Goal: Task Accomplishment & Management: Manage account settings

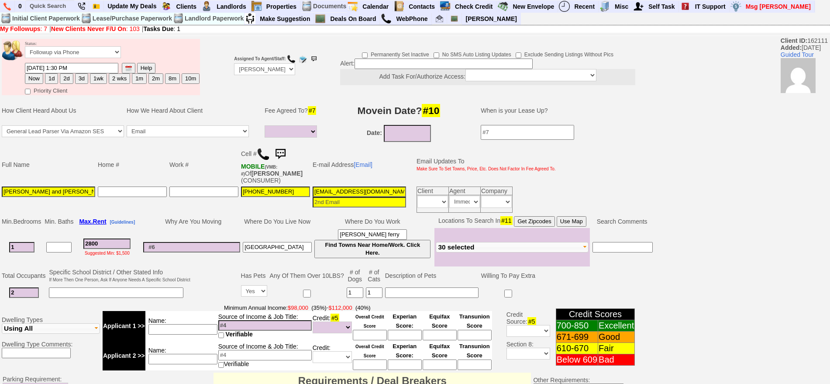
select select
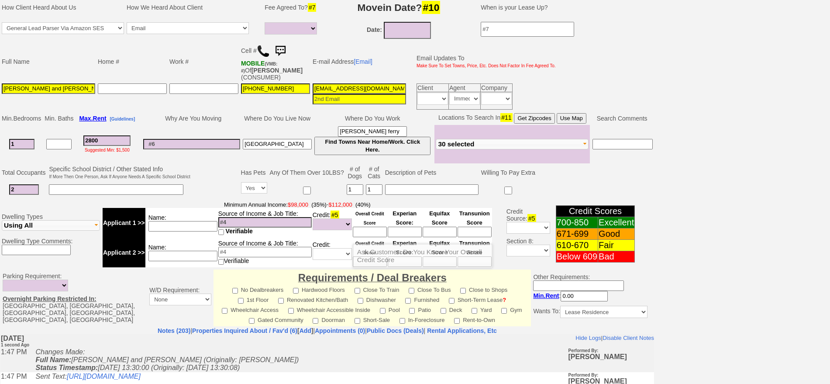
scroll to position [109, 0]
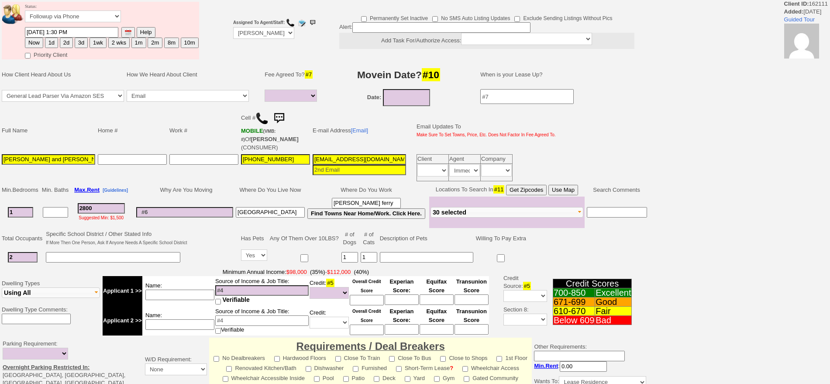
select select
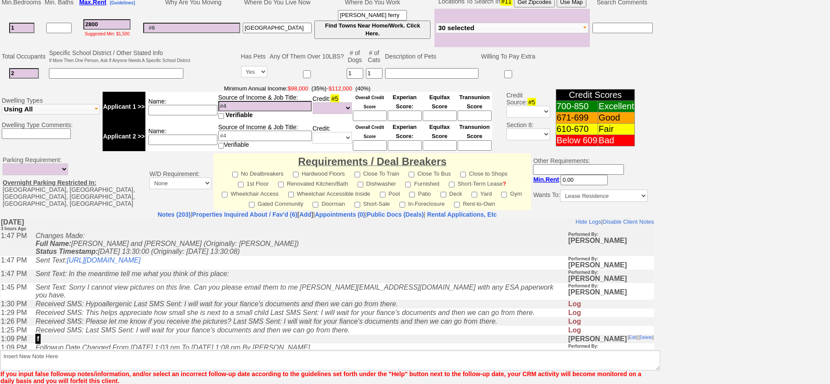
scroll to position [100, 0]
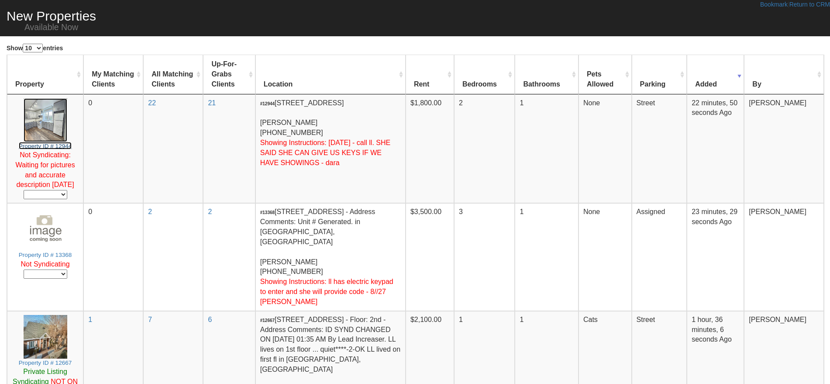
click at [42, 126] on img at bounding box center [46, 120] width 44 height 44
click at [43, 229] on img at bounding box center [46, 229] width 44 height 44
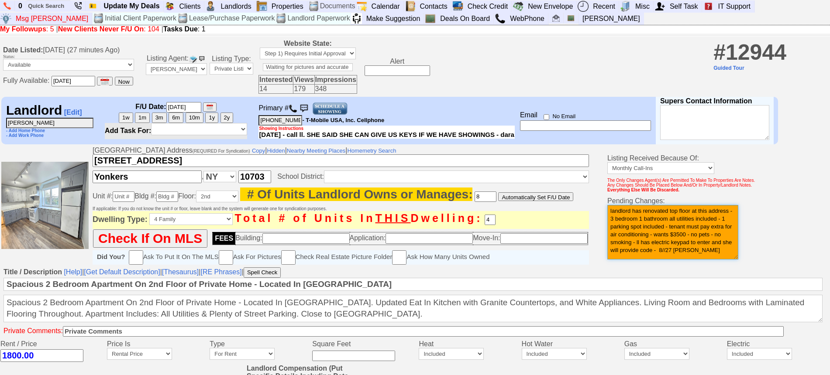
drag, startPoint x: 726, startPoint y: 254, endPoint x: 581, endPoint y: 168, distance: 168.9
click at [581, 168] on tr "Valid Street Address (REQUIRED For Syndication) Copy | Hidden | Nearby Meeting …" at bounding box center [414, 206] width 829 height 120
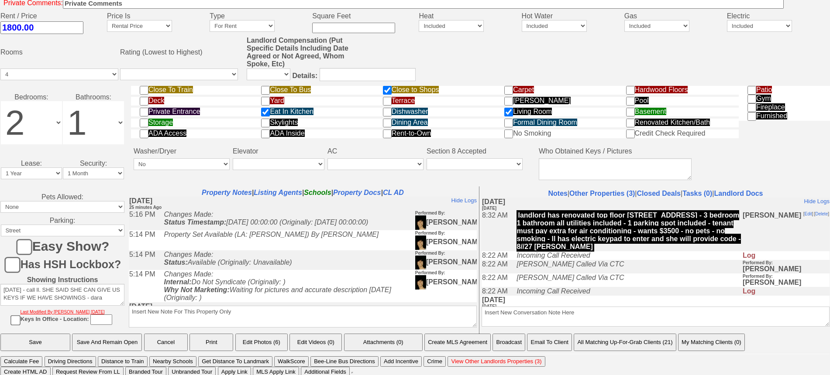
scroll to position [336, 0]
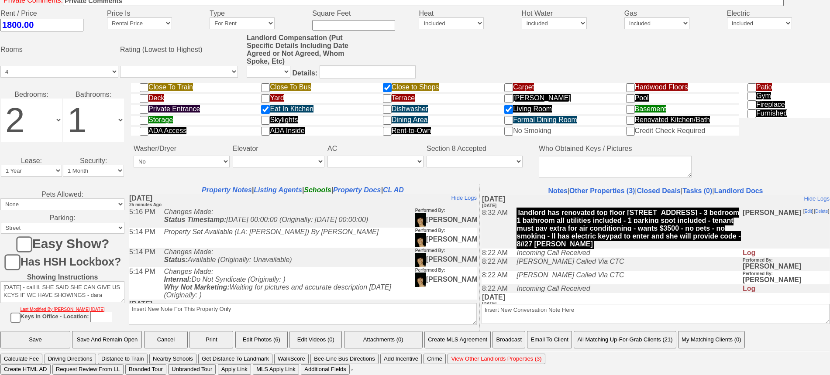
type textarea "this is not actually available see notes 9/2 jorge"
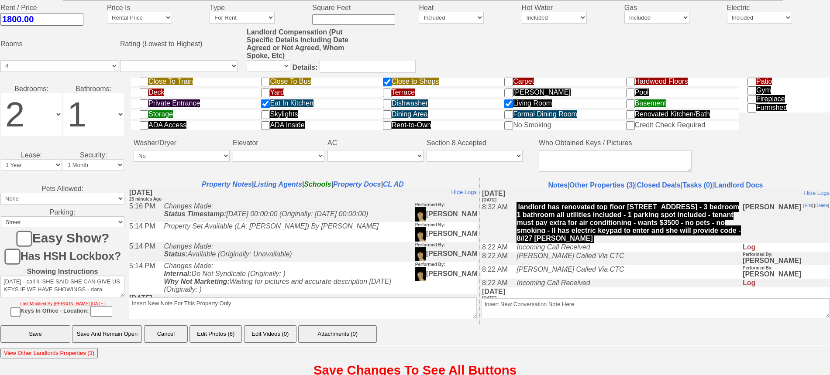
click at [129, 339] on input "Save And Remain Open" at bounding box center [107, 334] width 70 height 17
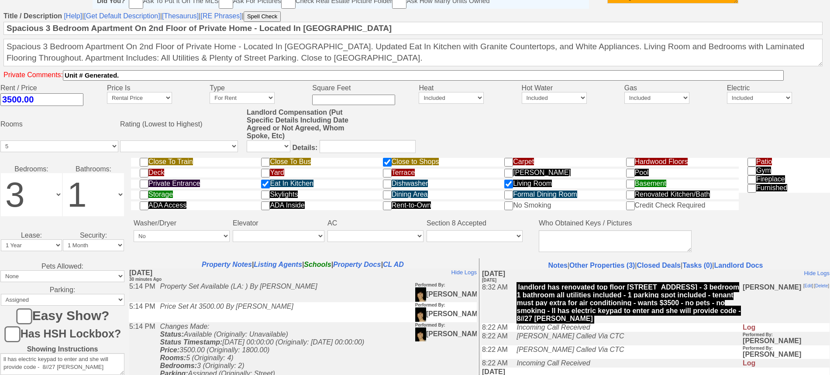
scroll to position [336, 0]
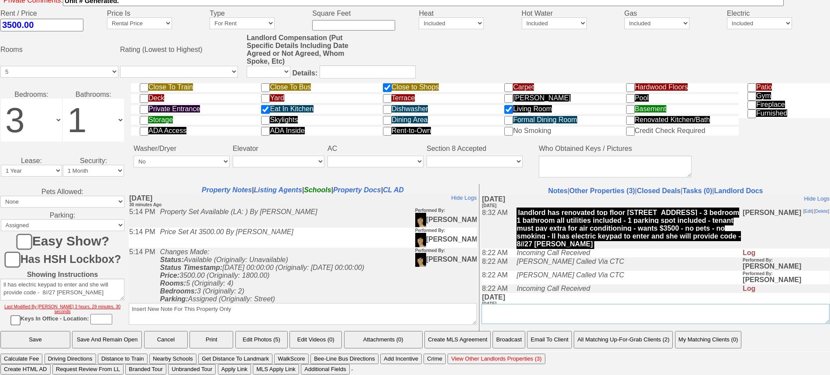
click at [566, 306] on textarea "Insert New Conversation Note Here" at bounding box center [655, 314] width 348 height 20
click at [485, 311] on textarea "Insert New Conversation Note Here" at bounding box center [655, 314] width 348 height 20
click at [483, 312] on textarea "Insert New Conversation Note Here" at bounding box center [655, 314] width 348 height 20
click at [584, 319] on textarea "Insert New Conversation Note Here" at bounding box center [655, 314] width 348 height 20
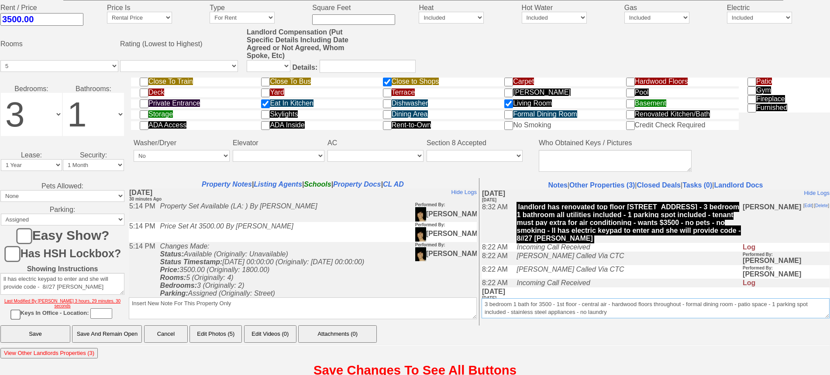
click at [484, 307] on textarea "Insert New Conversation Note Here" at bounding box center [655, 309] width 348 height 20
click at [539, 308] on textarea "Insert New Conversation Note Here" at bounding box center [655, 309] width 348 height 20
click at [529, 308] on textarea "Insert New Conversation Note Here" at bounding box center [655, 309] width 348 height 20
click at [583, 309] on textarea "Insert New Conversation Note Here" at bounding box center [655, 309] width 348 height 20
click at [652, 318] on textarea "Insert New Conversation Note Here" at bounding box center [655, 309] width 348 height 20
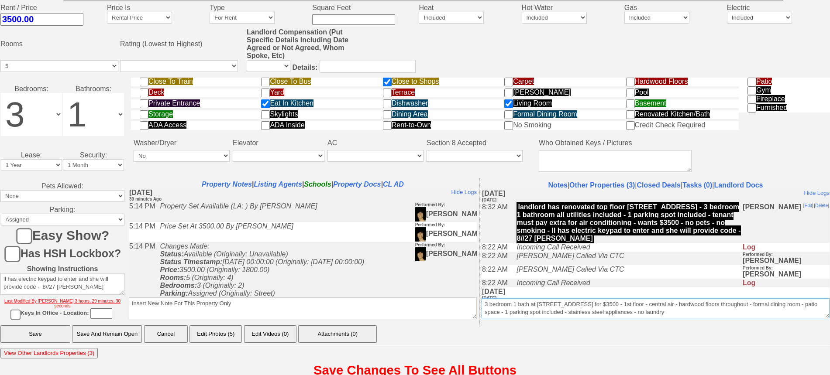
click at [482, 310] on textarea "Insert New Conversation Note Here" at bounding box center [655, 309] width 348 height 20
click at [655, 319] on textarea "Insert New Conversation Note Here" at bounding box center [655, 309] width 348 height 20
click at [483, 309] on textarea "Insert New Conversation Note Here" at bounding box center [655, 309] width 348 height 20
click at [657, 318] on textarea "Insert New Conversation Note Here" at bounding box center [655, 309] width 348 height 20
click at [482, 308] on textarea "Insert New Conversation Note Here" at bounding box center [655, 309] width 348 height 20
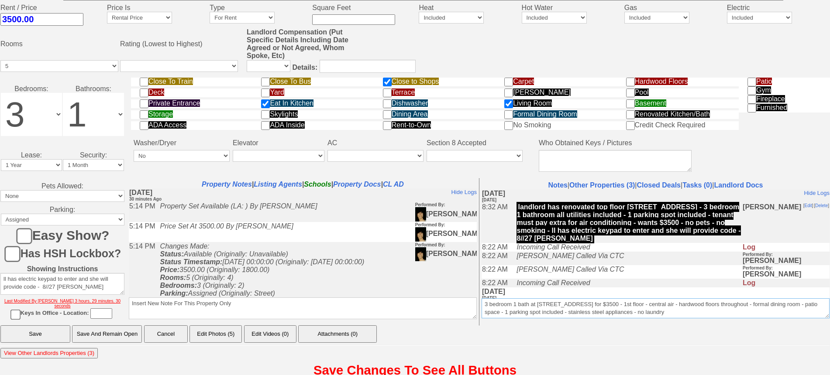
click at [663, 319] on textarea "Insert New Conversation Note Here" at bounding box center [655, 309] width 348 height 20
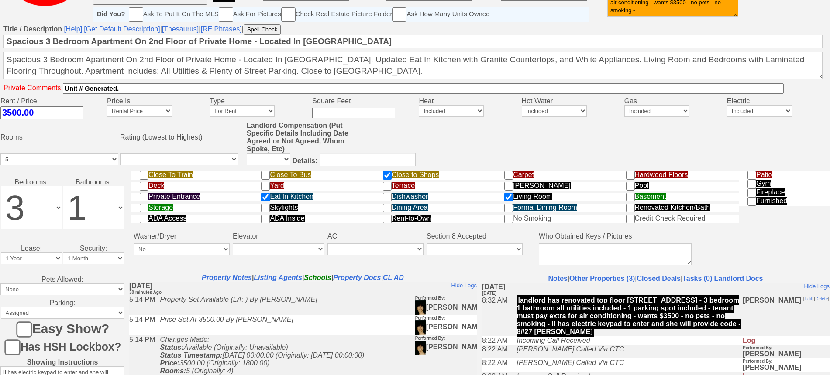
scroll to position [327, 0]
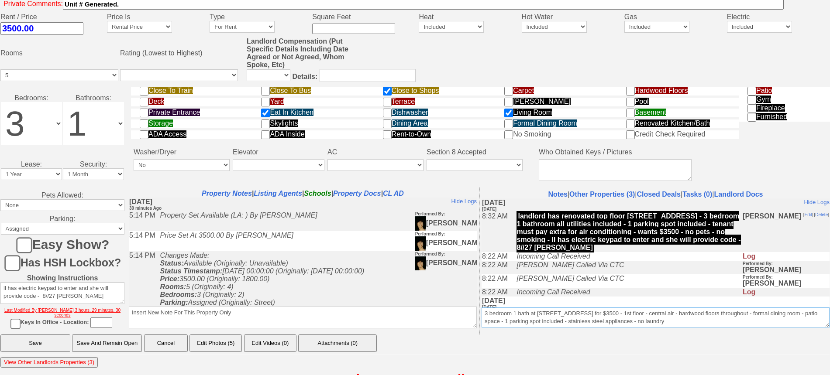
drag, startPoint x: 802, startPoint y: 527, endPoint x: 443, endPoint y: 302, distance: 423.1
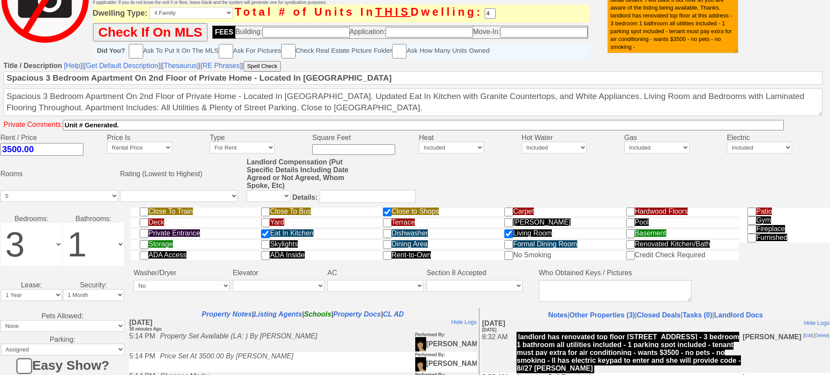
scroll to position [0, 0]
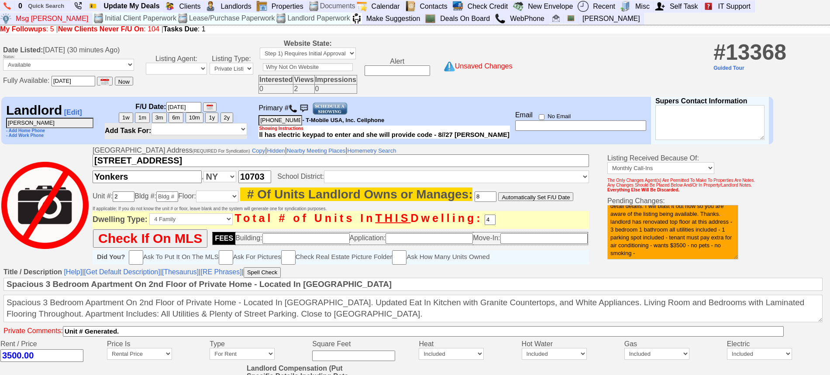
type textarea "3 bedroom 1 bath at 64 hillside ave for $3500 - 1st floor - central air - hardw…"
click at [684, 215] on textarea "9/2/25. I will make this active when I have all the detail details. I will blas…" at bounding box center [672, 232] width 131 height 55
click at [682, 242] on textarea "9/2/25. I will make this active when I have all the detail details. I will blas…" at bounding box center [672, 232] width 131 height 55
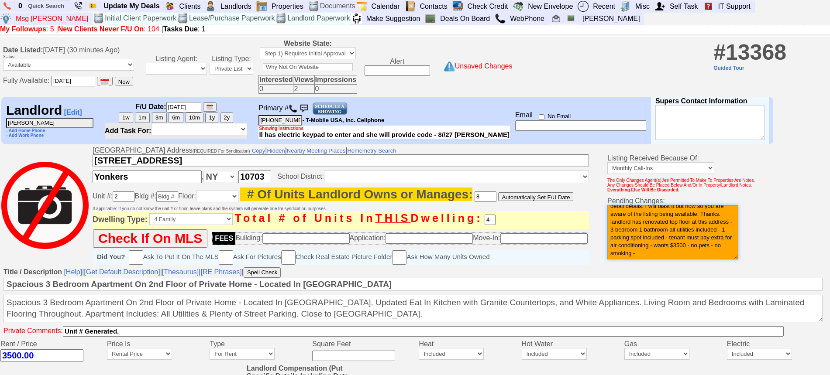
paste textarea "3 bedroom 1 bath at 64 hillside ave for $3500 - 1st floor - central air - hardw…"
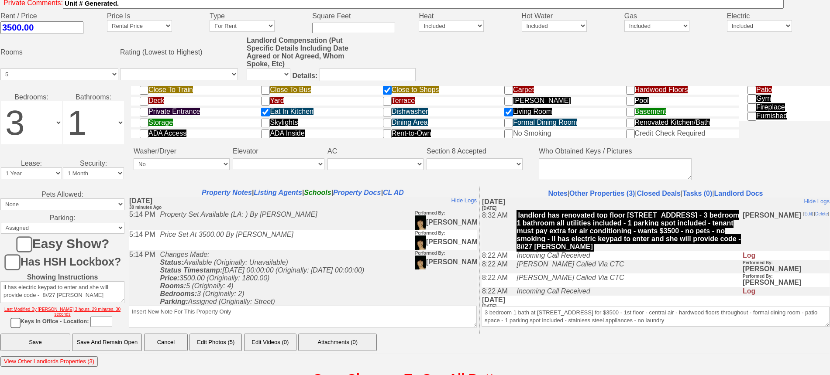
scroll to position [351, 0]
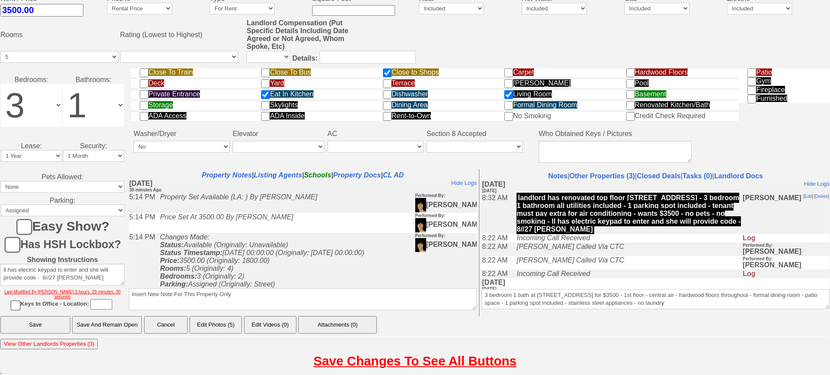
type textarea "3 bedroom 1 bath at 64 hillside ave for $3500 - 1st floor - central air - hardw…"
click at [117, 326] on input "Save And Remain Open" at bounding box center [107, 324] width 70 height 17
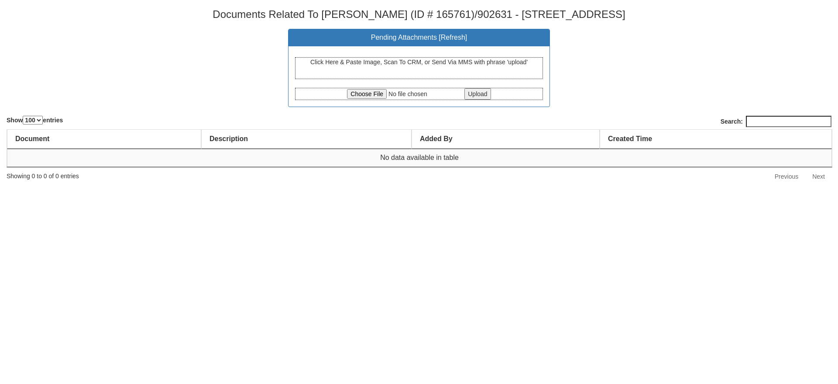
select select "100"
click at [375, 95] on input "file" at bounding box center [405, 94] width 116 height 10
type input "C:\fakepath\2882-VC9tak1iTUdGM2JhZmE1SGZkV3ZvUT09.pdf"
click at [485, 92] on input "Upload" at bounding box center [477, 93] width 26 height 11
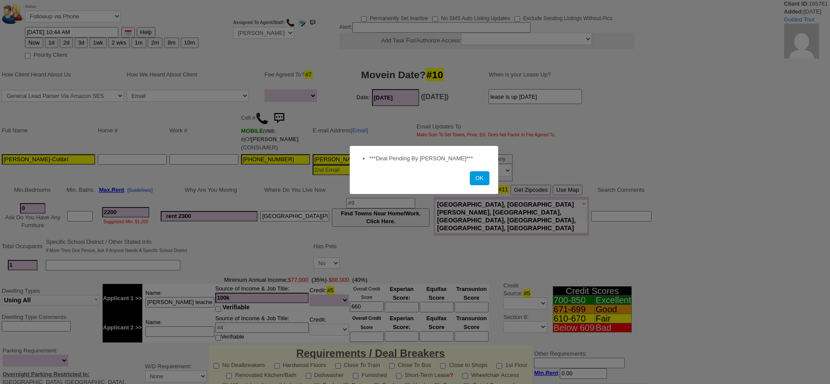
select select
click at [481, 176] on button "OK" at bounding box center [480, 178] width 20 height 14
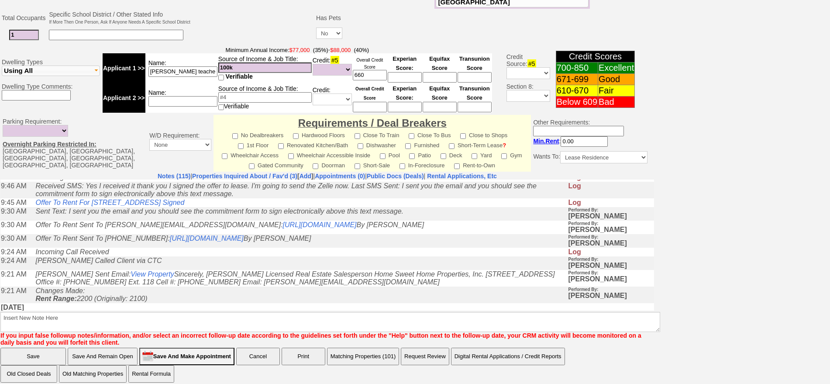
scroll to position [382, 0]
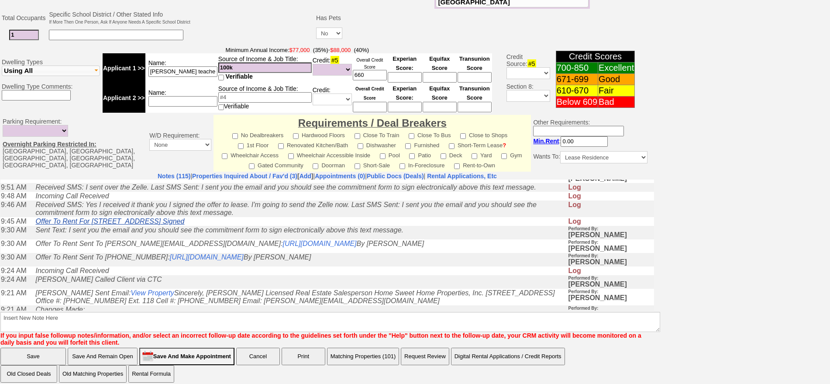
click at [184, 224] on link "Offer To Rent For 110 Stonelea Place Unit # 3A New Rochelle, NY 10801 Signed" at bounding box center [109, 220] width 149 height 7
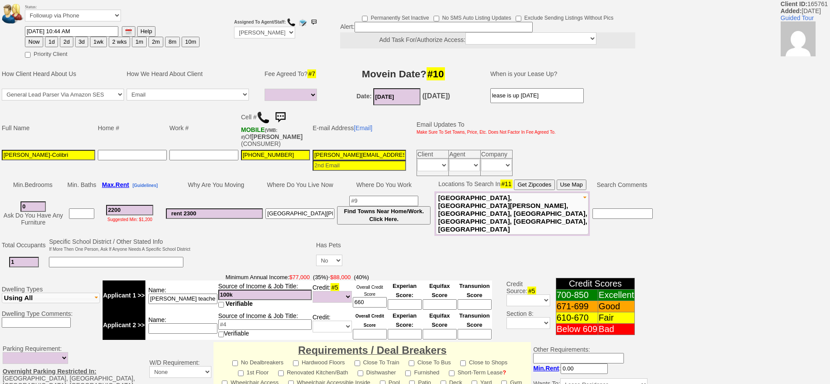
scroll to position [55, 0]
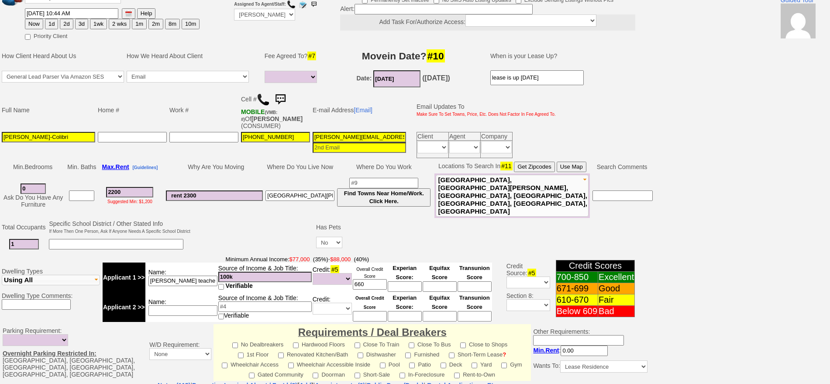
click at [285, 96] on img at bounding box center [279, 99] width 17 height 17
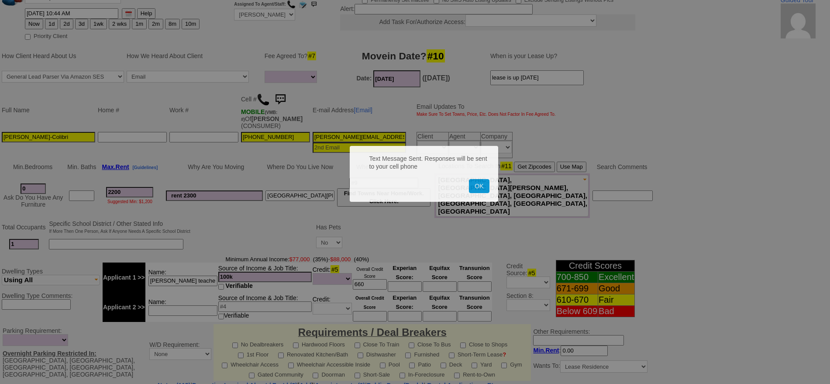
click at [469, 179] on button "OK" at bounding box center [479, 186] width 20 height 14
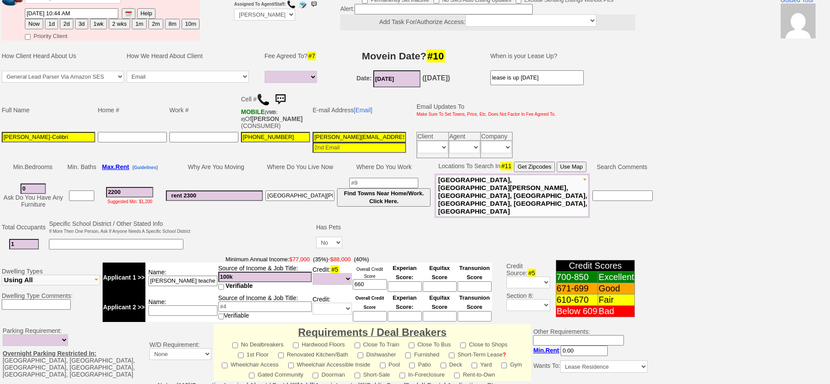
click at [286, 94] on img at bounding box center [279, 99] width 17 height 17
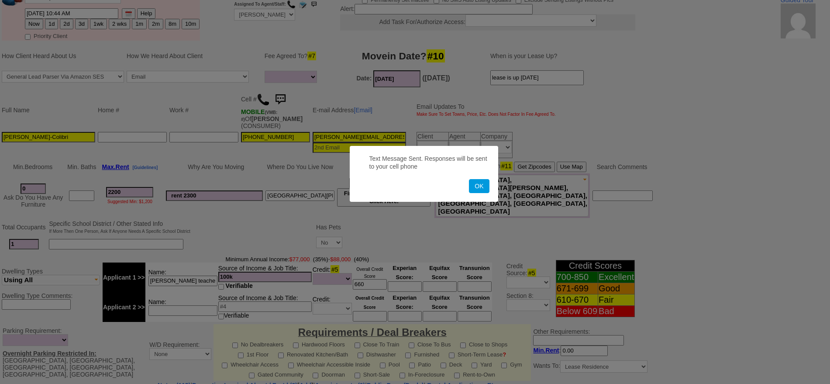
click at [469, 179] on button "OK" at bounding box center [479, 186] width 20 height 14
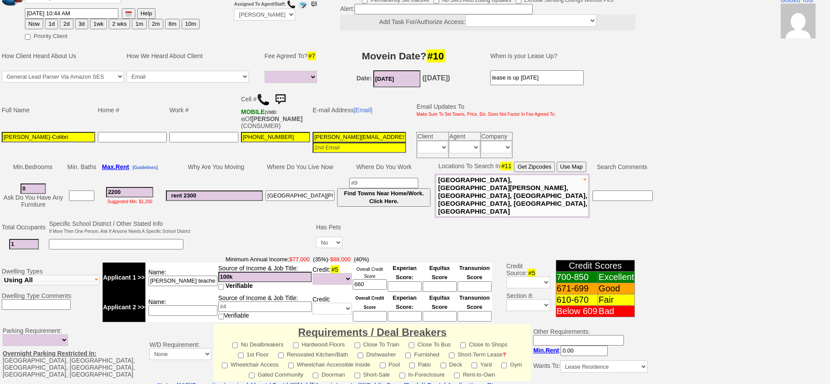
click at [286, 94] on img at bounding box center [279, 99] width 17 height 17
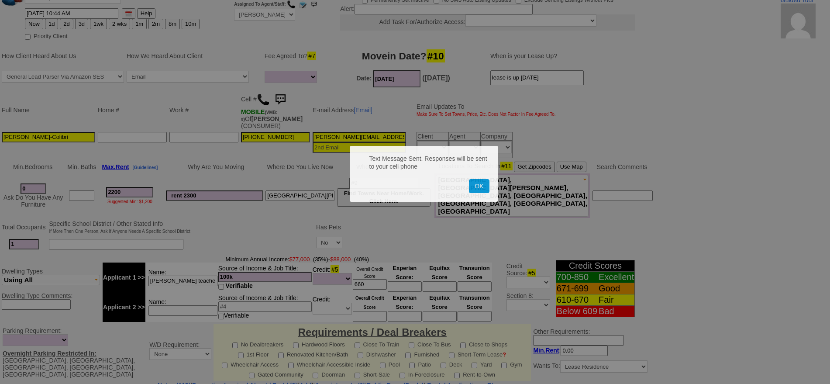
click at [469, 179] on button "OK" at bounding box center [479, 186] width 20 height 14
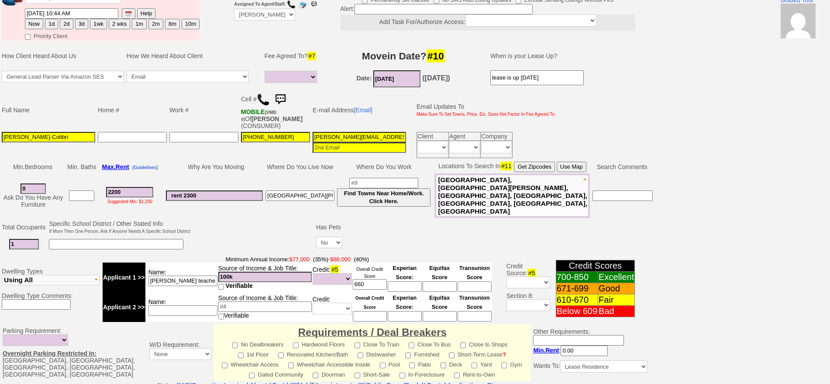
click at [286, 94] on img at bounding box center [279, 99] width 17 height 17
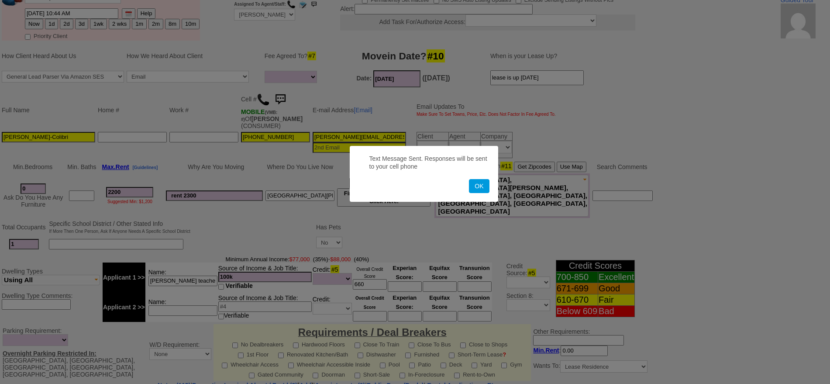
click at [469, 179] on button "OK" at bounding box center [479, 186] width 20 height 14
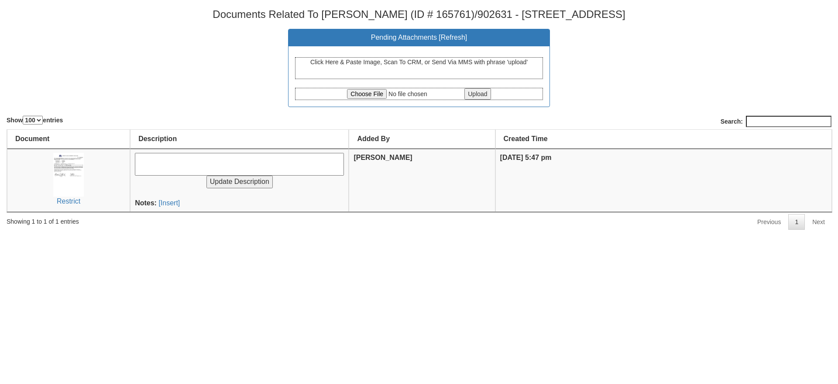
select select "100"
click at [376, 96] on input "file" at bounding box center [405, 94] width 116 height 10
type input "C:\fakepath\Home_Sweet_Home_Properties_Rental_Application-martin.cedillo1_gmail…"
click at [480, 92] on input "Upload" at bounding box center [477, 93] width 26 height 11
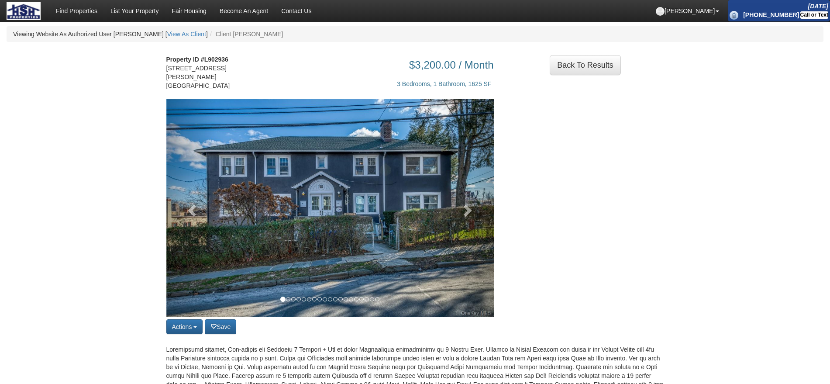
scroll to position [55, 0]
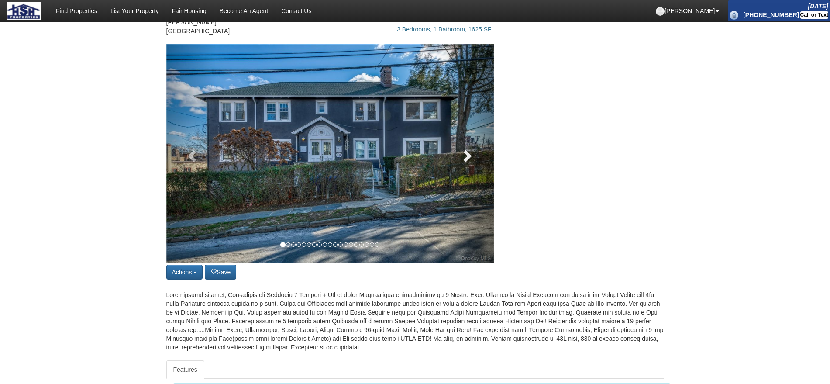
click at [474, 148] on link at bounding box center [468, 153] width 49 height 218
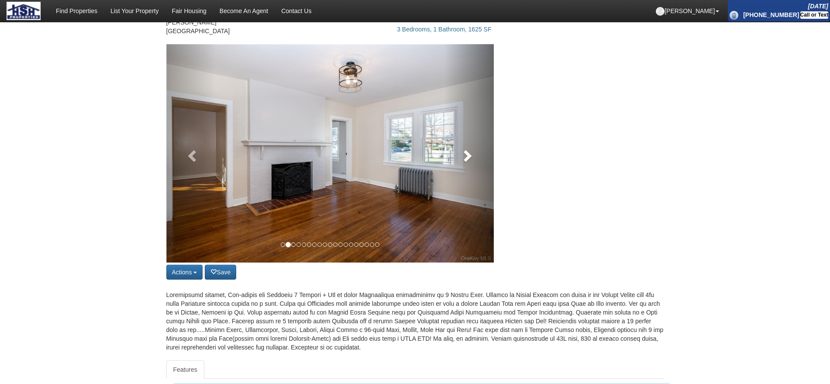
click at [474, 148] on link at bounding box center [468, 153] width 49 height 218
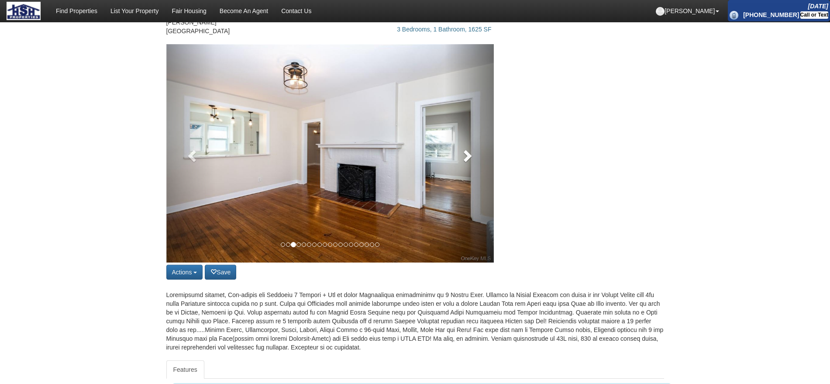
scroll to position [0, 0]
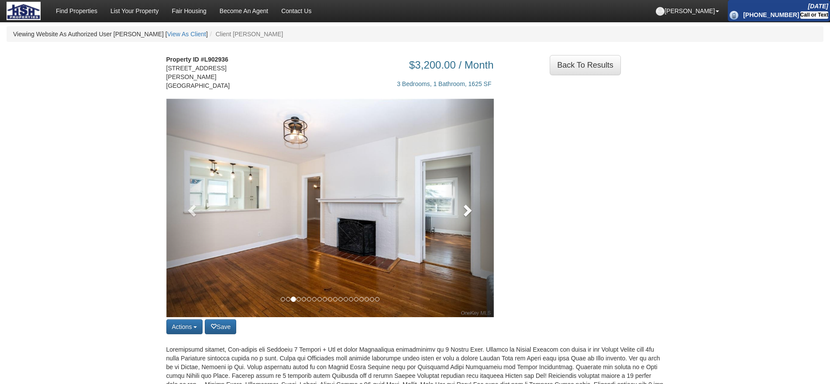
click at [478, 176] on link at bounding box center [468, 208] width 49 height 218
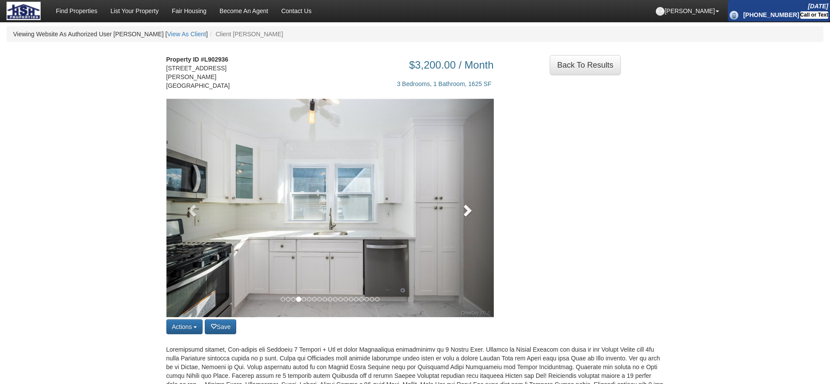
click at [476, 188] on link at bounding box center [468, 208] width 49 height 218
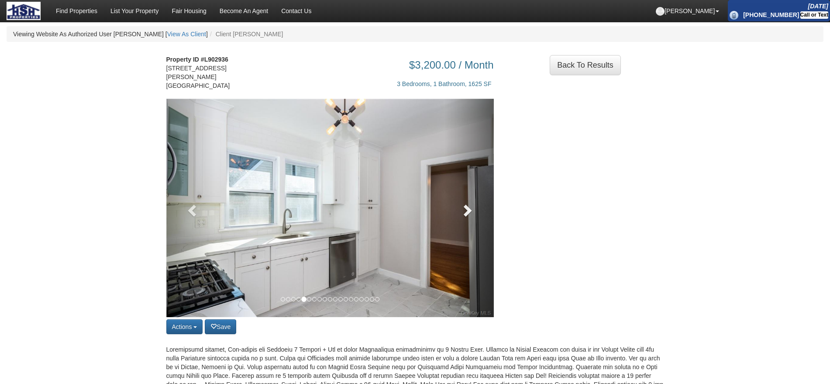
click at [476, 188] on link at bounding box center [468, 208] width 49 height 218
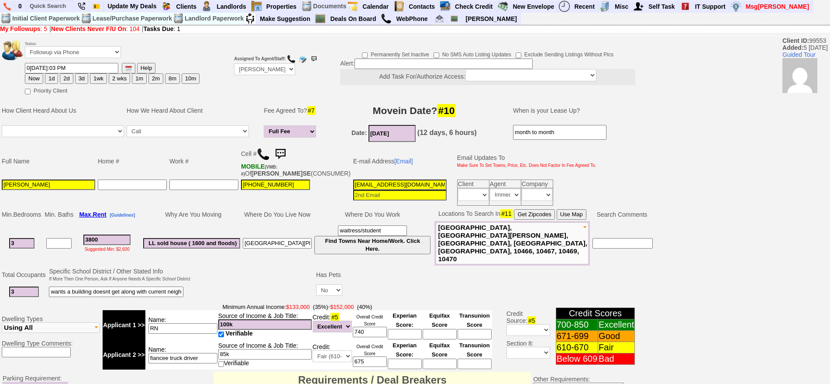
click at [282, 145] on img at bounding box center [279, 153] width 17 height 17
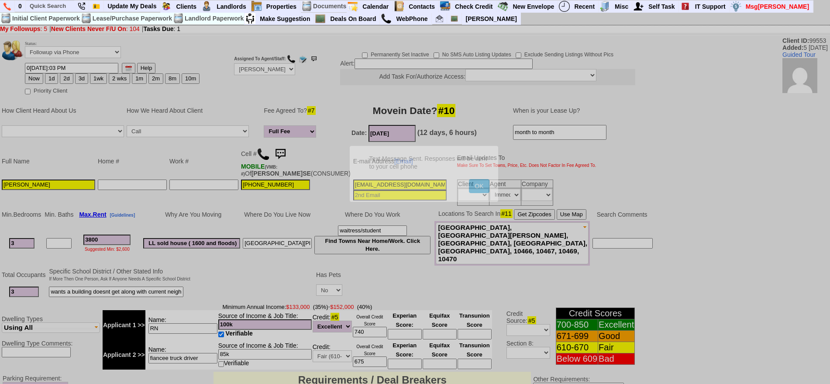
click at [469, 179] on button "OK" at bounding box center [479, 186] width 20 height 14
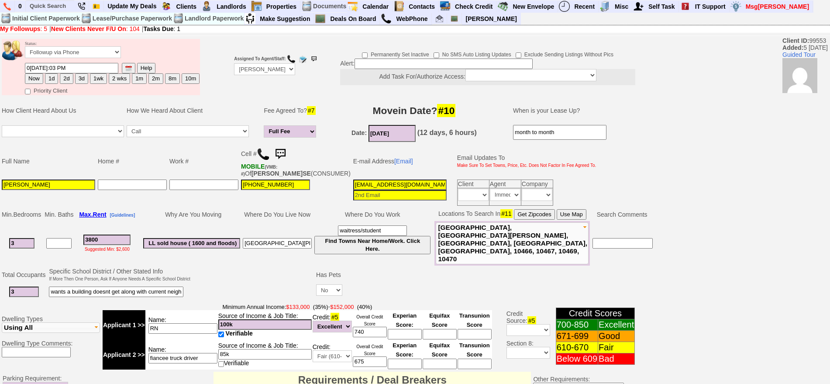
click at [308, 147] on td "Cell # MOBILE (VMB: #) Of JULISSA SSOSSE (CONSUMER)" at bounding box center [296, 161] width 112 height 34
click at [288, 151] on img at bounding box center [279, 153] width 17 height 17
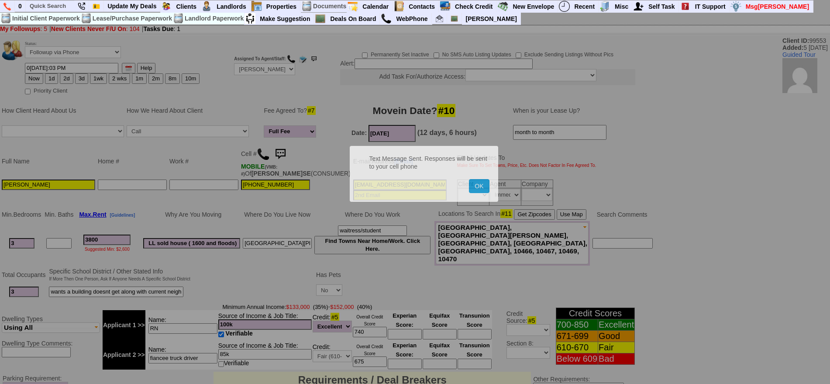
click at [469, 179] on button "OK" at bounding box center [479, 186] width 20 height 14
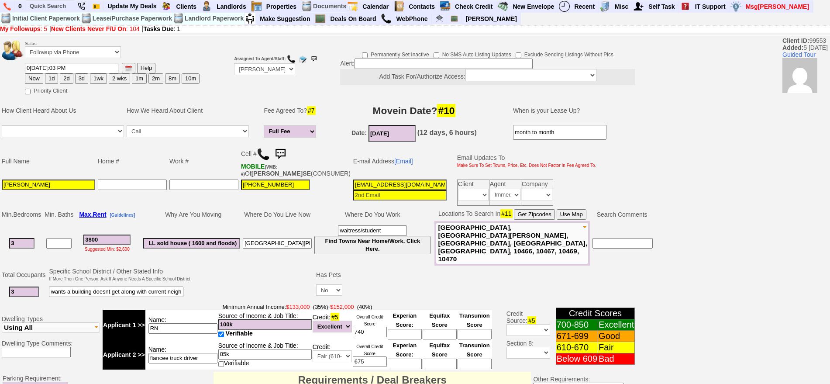
click at [288, 151] on img at bounding box center [279, 153] width 17 height 17
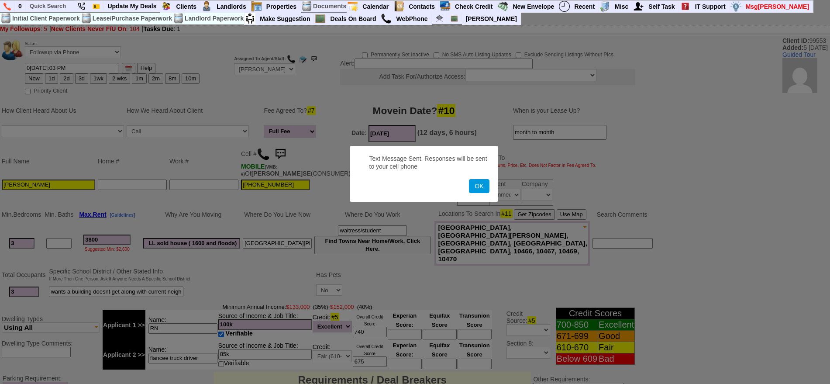
click at [469, 179] on button "OK" at bounding box center [479, 186] width 20 height 14
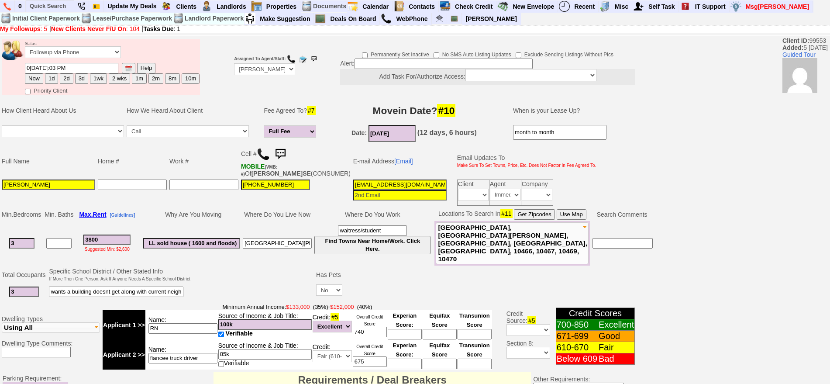
click at [288, 151] on img at bounding box center [279, 153] width 17 height 17
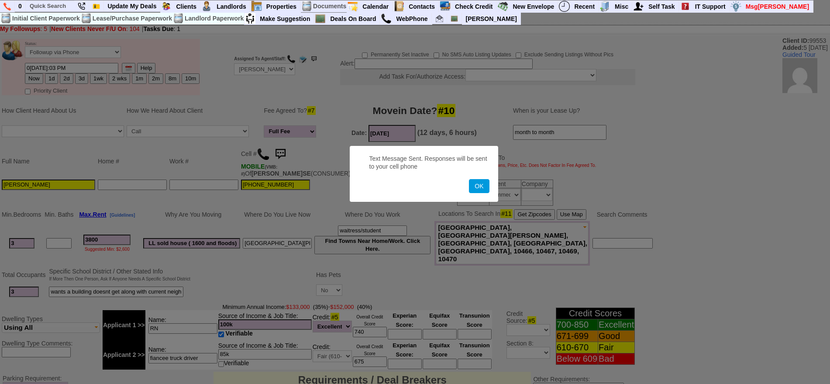
click at [469, 179] on button "OK" at bounding box center [479, 186] width 20 height 14
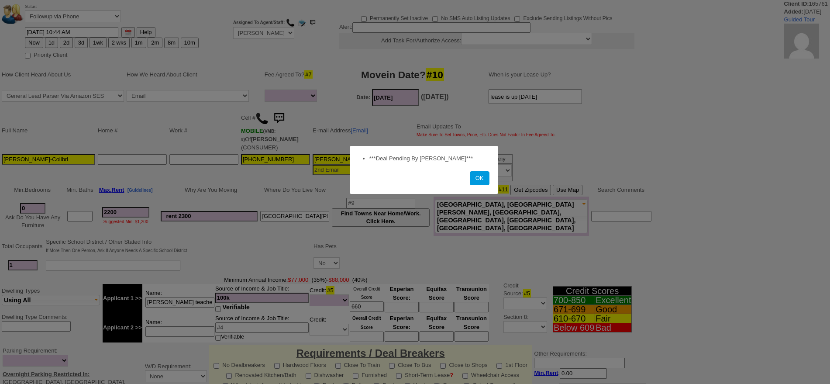
select select
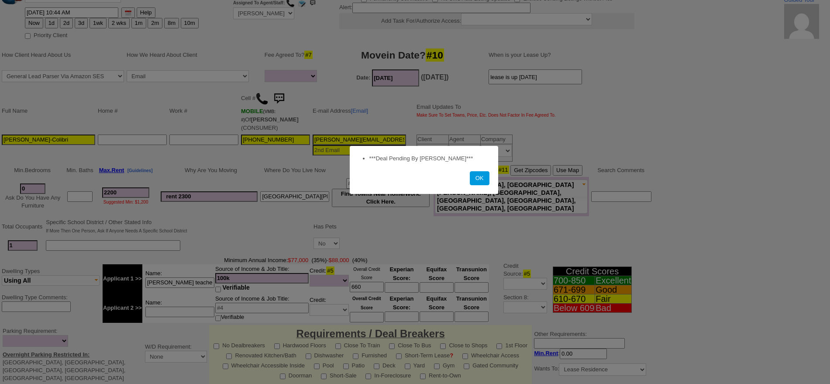
click at [470, 171] on button "OK" at bounding box center [480, 178] width 20 height 14
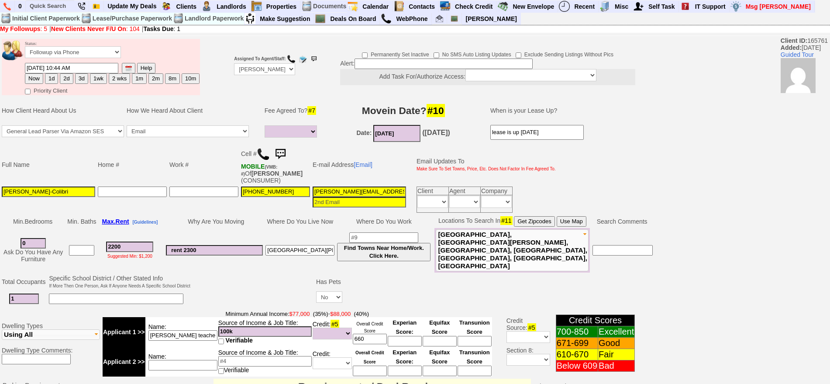
click at [286, 149] on img at bounding box center [279, 153] width 17 height 17
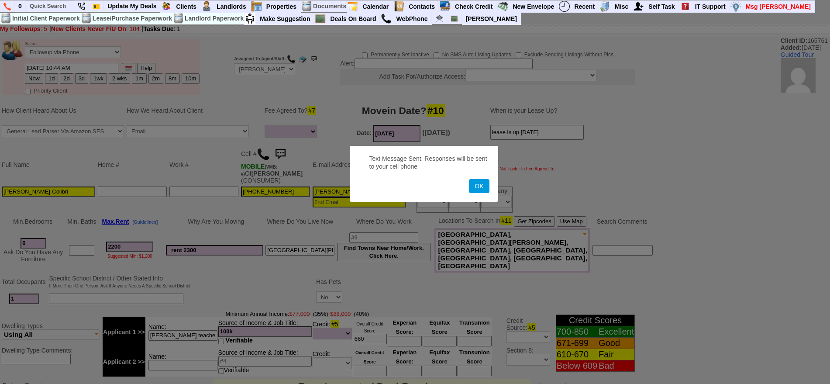
click at [469, 179] on button "OK" at bounding box center [479, 186] width 20 height 14
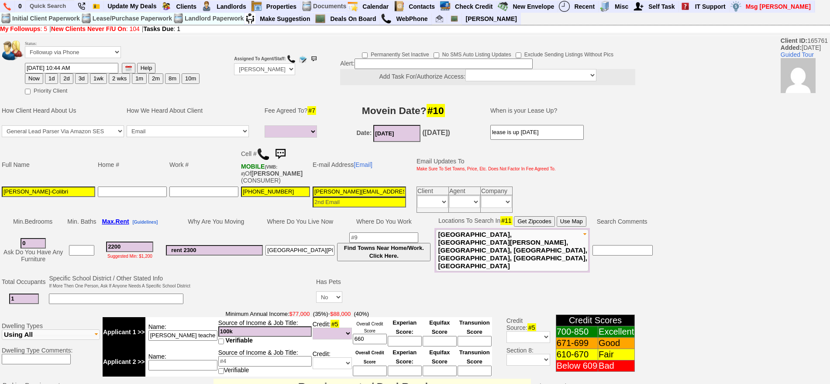
click at [49, 75] on button "1d" at bounding box center [51, 78] width 13 height 10
type input "09/03/2025 05:53 PM"
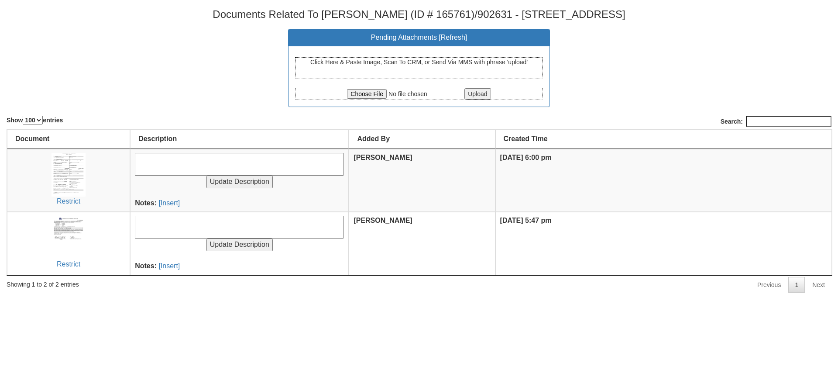
select select "100"
click at [362, 95] on input "file" at bounding box center [405, 94] width 116 height 10
type input "C:\fakepath\IMG_3307.jpg"
click at [476, 98] on input "Upload" at bounding box center [477, 93] width 26 height 11
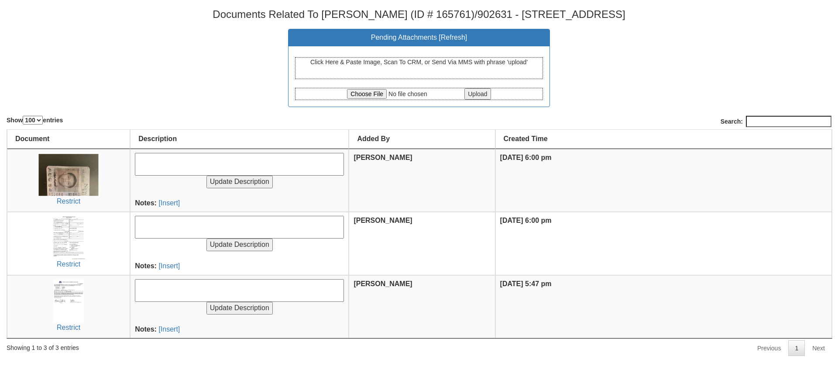
select select "100"
click at [368, 95] on input "file" at bounding box center [405, 94] width 116 height 10
type input "C:\fakepath\Home Sweet Home Properties.com Mail - Fwd_ Martin Fabian Cedillocol…"
click at [480, 101] on div "Click Here & Paste Image, Scan To CRM, or Send Via MMS with phrase 'upload' Upl…" at bounding box center [418, 76] width 261 height 60
click at [479, 97] on input "Upload" at bounding box center [477, 93] width 26 height 11
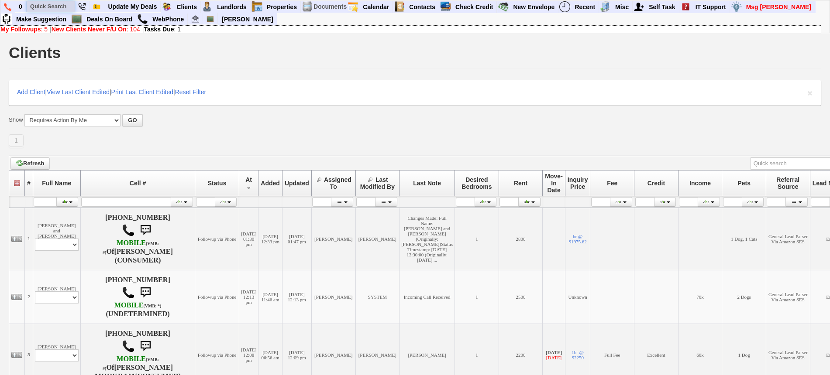
click at [52, 8] on input "text" at bounding box center [51, 6] width 48 height 11
paste input "[PHONE_NUMBER]"
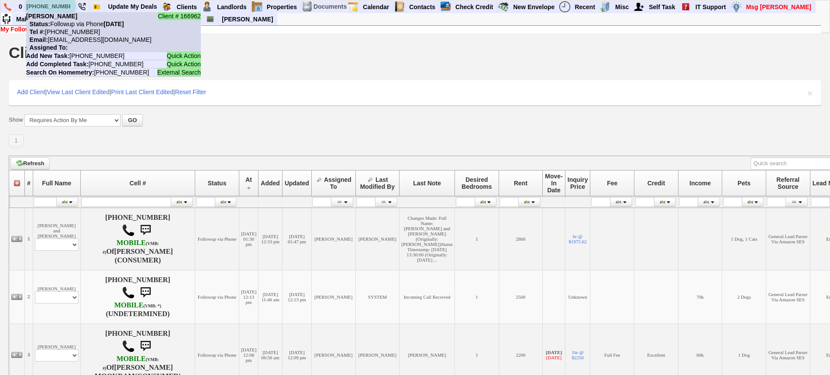
type input "[PHONE_NUMBER]"
click at [71, 26] on nobr "Status: Followup via Phone [DATE]" at bounding box center [75, 24] width 98 height 7
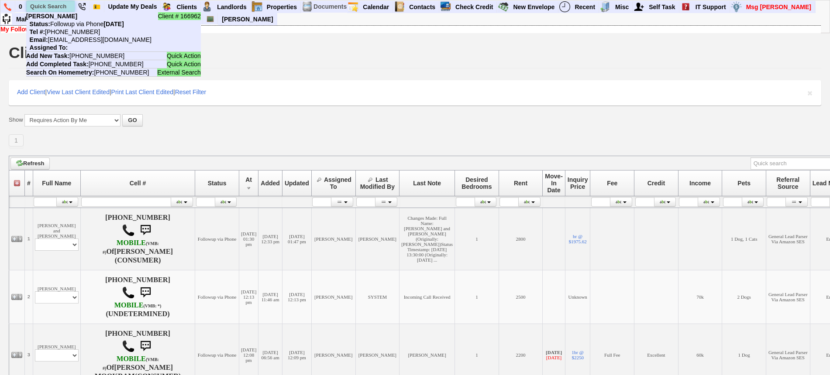
click at [50, 5] on input "text" at bounding box center [51, 6] width 48 height 11
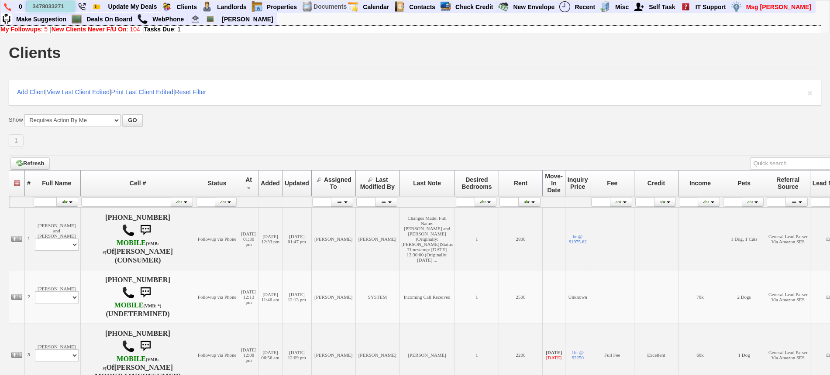
click at [67, 7] on input "3478033271" at bounding box center [51, 6] width 48 height 11
type input "3478033271"
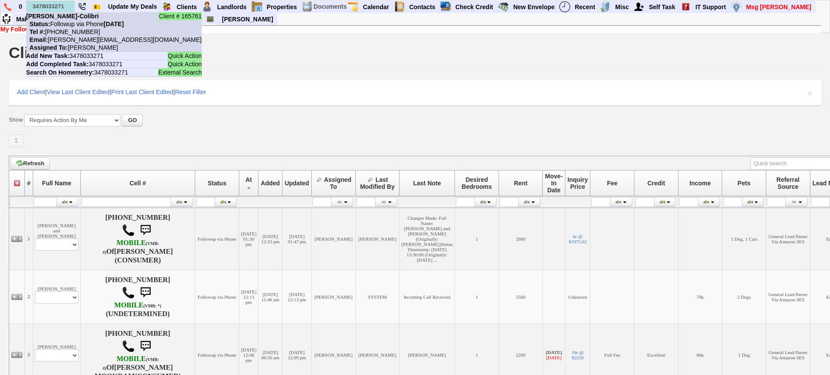
click at [63, 21] on nobr "Status: Followup via Phone [DATE]" at bounding box center [75, 24] width 98 height 7
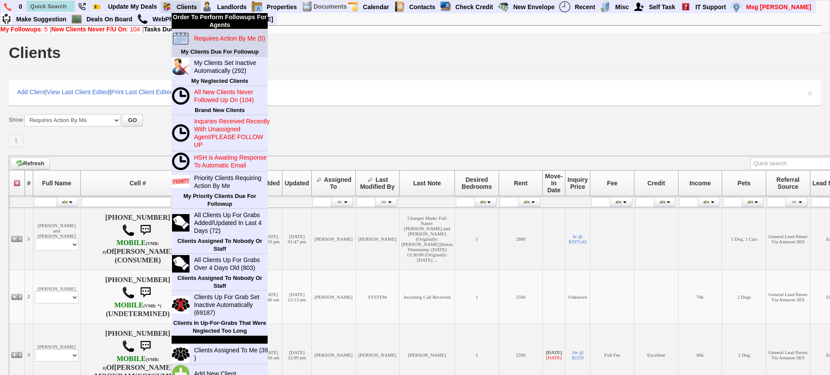
click at [215, 44] on td "Requires Action By Me (5)" at bounding box center [229, 38] width 78 height 18
click at [216, 41] on blink "Requires Action By Me (5)" at bounding box center [229, 38] width 71 height 7
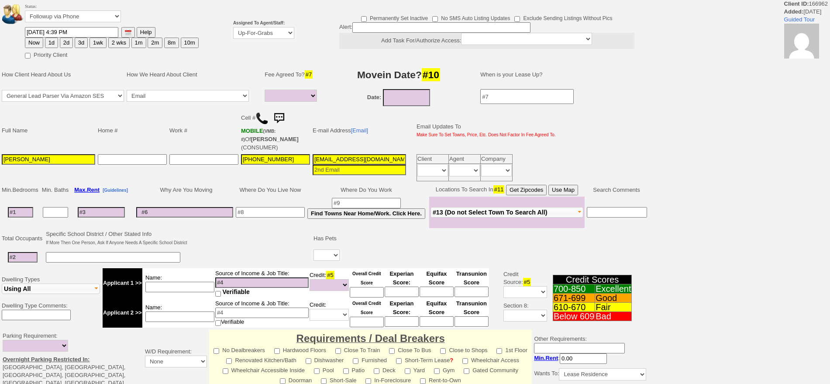
select select
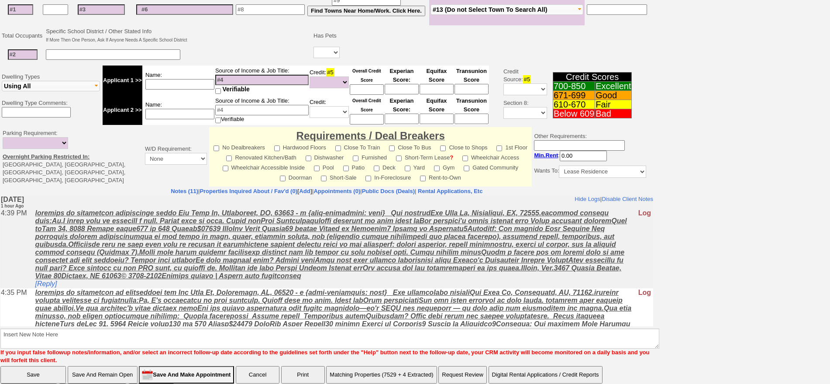
scroll to position [222, 0]
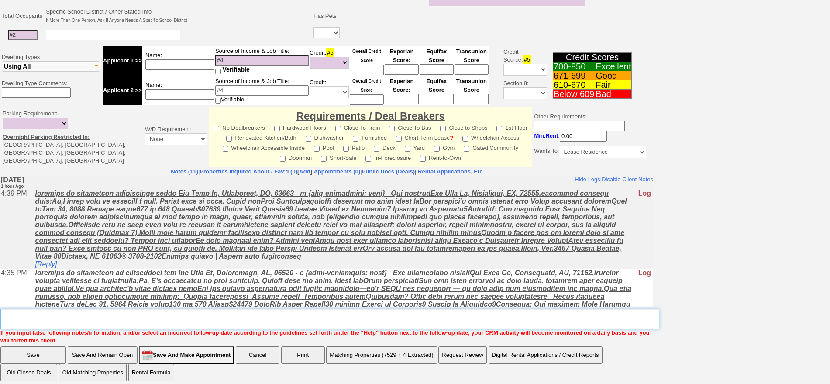
click at [266, 316] on textarea "Insert New Note Here" at bounding box center [329, 319] width 659 height 20
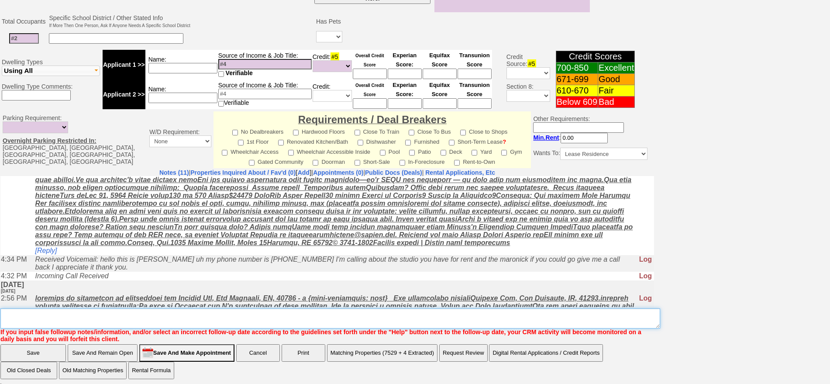
scroll to position [0, 0]
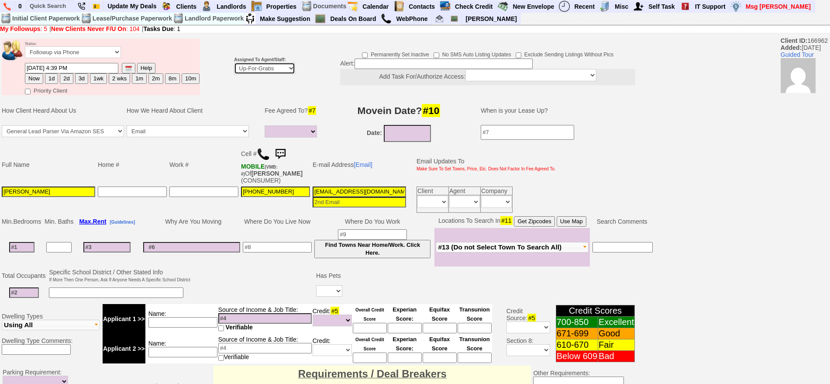
click at [254, 66] on select "Up-For-Grabs ***** STAFF ***** Bob Bruno 914-419-3579 Cristy Liberto 914-486-10…" at bounding box center [264, 68] width 61 height 12
click at [266, 69] on select "Up-For-Grabs ***** STAFF ***** Bob Bruno 914-419-3579 Cristy Liberto 914-486-10…" at bounding box center [264, 68] width 61 height 12
select select "148"
click at [234, 62] on select "Up-For-Grabs ***** STAFF ***** Bob Bruno 914-419-3579 Cristy Liberto 914-486-10…" at bounding box center [264, 68] width 61 height 12
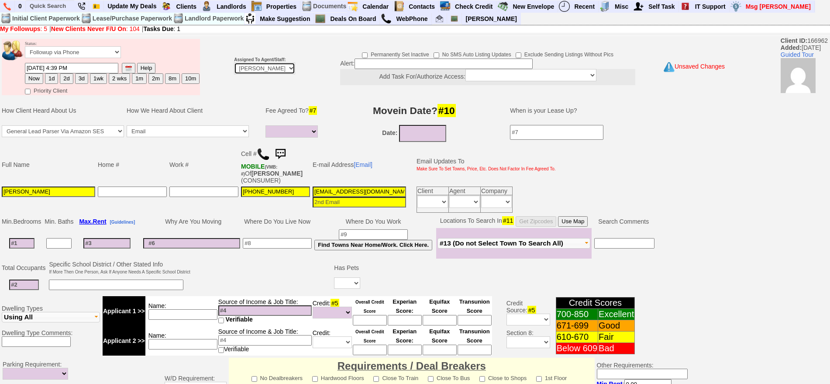
scroll to position [101, 0]
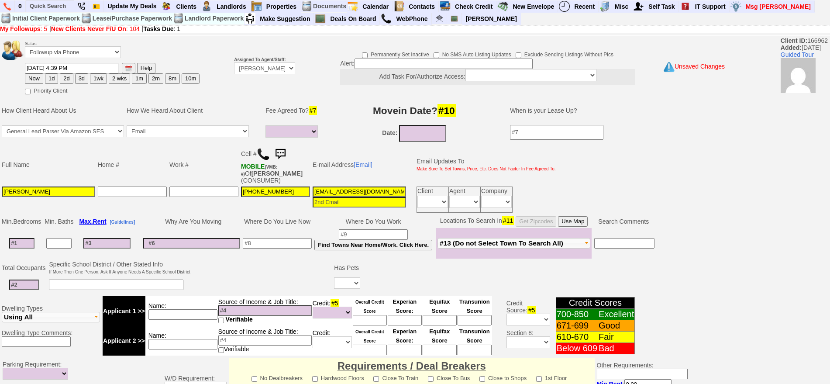
click at [51, 79] on button "1d" at bounding box center [51, 78] width 13 height 10
type input "09/03/2025 06:01 PM"
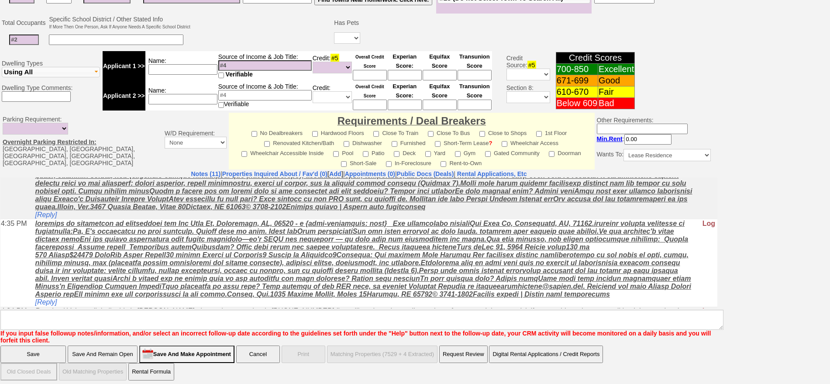
scroll to position [109, 0]
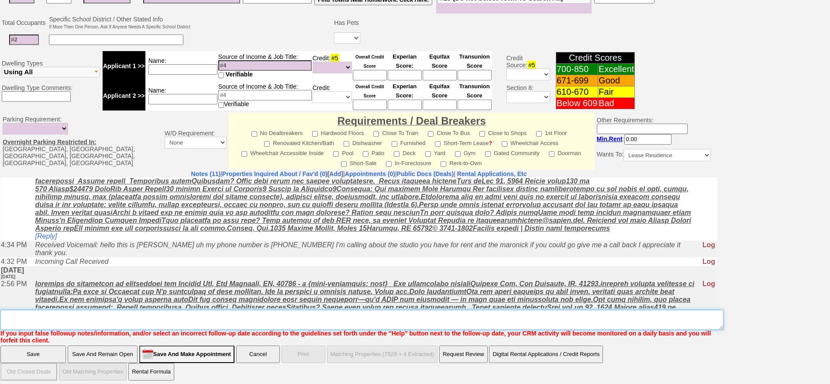
click at [289, 317] on textarea "Insert New Note Here" at bounding box center [361, 319] width 723 height 20
type textarea "f"
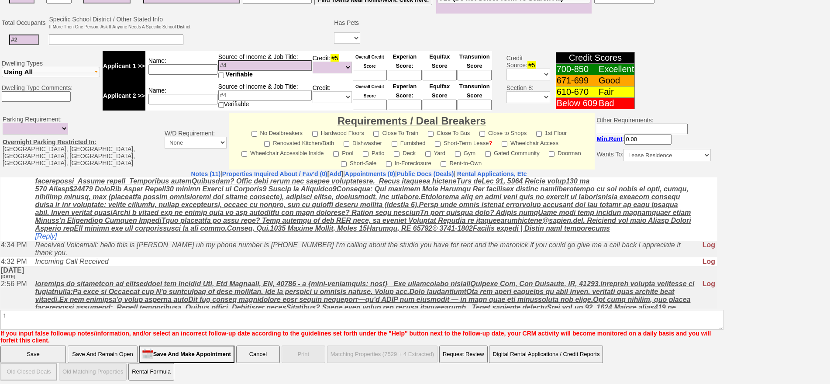
click input "Save" at bounding box center [32, 353] width 65 height 17
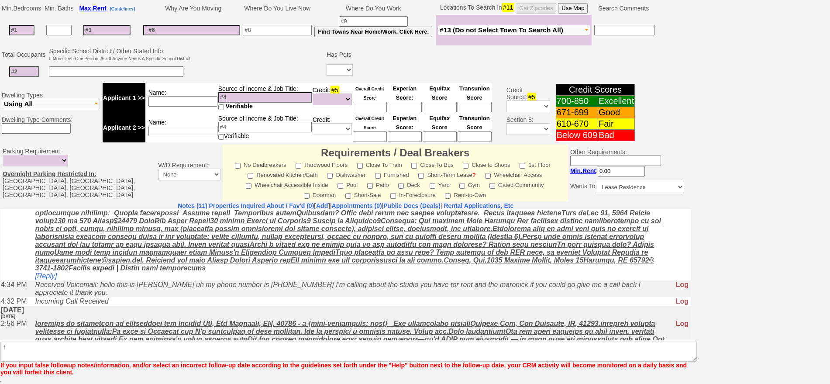
scroll to position [213, 0]
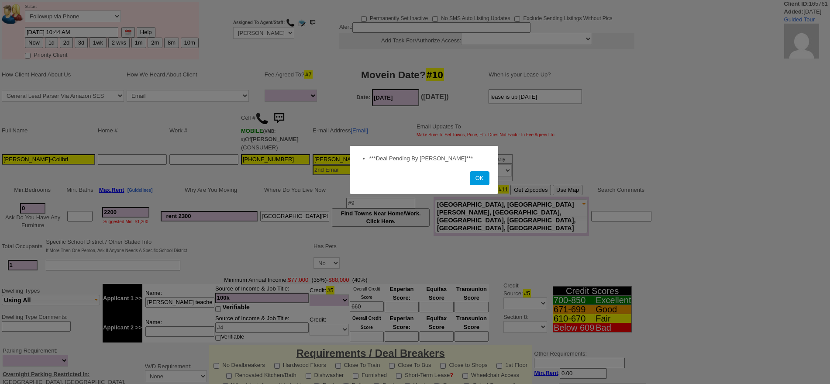
select select
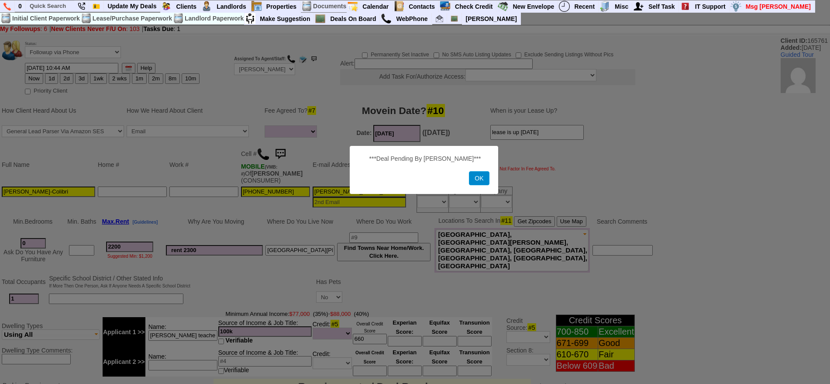
click at [477, 177] on button "OK" at bounding box center [479, 178] width 20 height 14
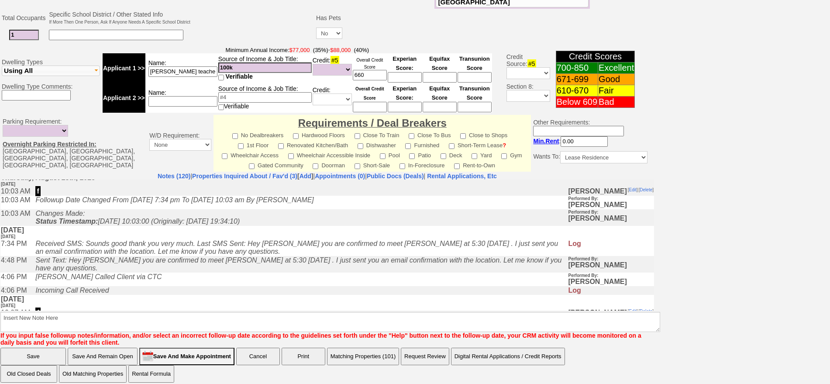
scroll to position [164, 0]
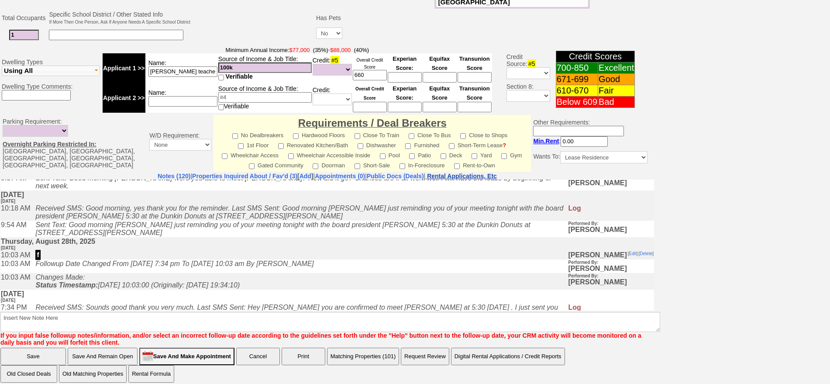
click at [494, 172] on nobr "Rental Applications, Etc" at bounding box center [462, 175] width 70 height 7
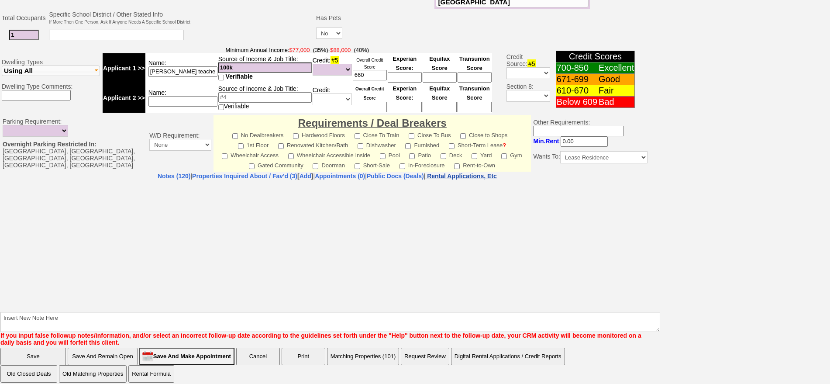
select select "100"
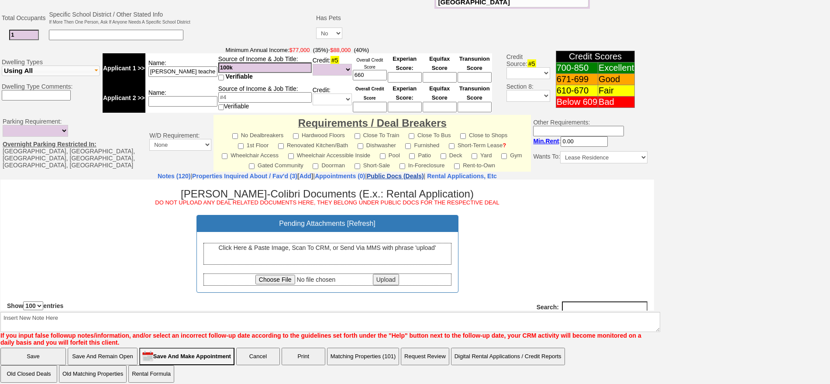
click at [396, 172] on link "Public Docs (Deals)" at bounding box center [395, 175] width 57 height 7
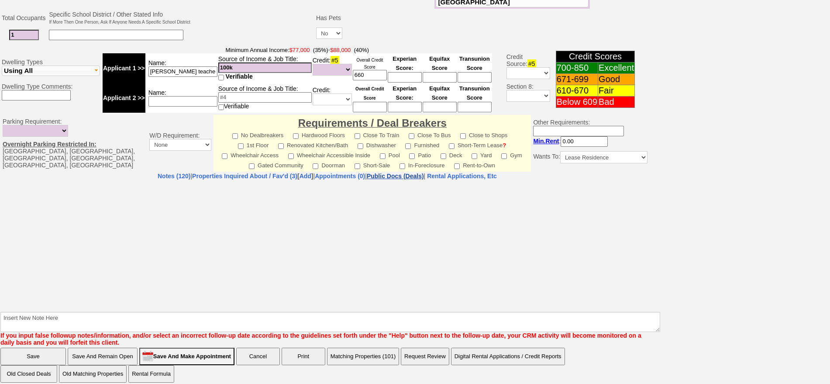
select select "50"
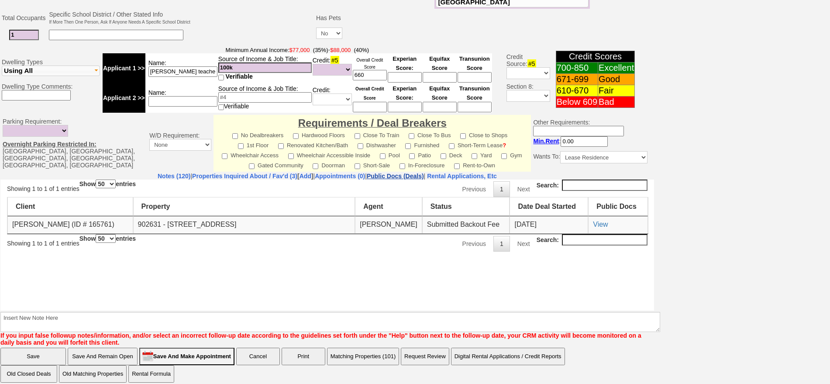
scroll to position [0, 0]
click at [593, 224] on link "View" at bounding box center [600, 223] width 15 height 7
click at [317, 245] on div "Showing 1 to 1 of 1 entries Search: Show 10 25 50 100 entries Previous 1 Next C…" at bounding box center [327, 215] width 640 height 72
click at [222, 347] on input "Save And Make Appointment" at bounding box center [186, 355] width 95 height 17
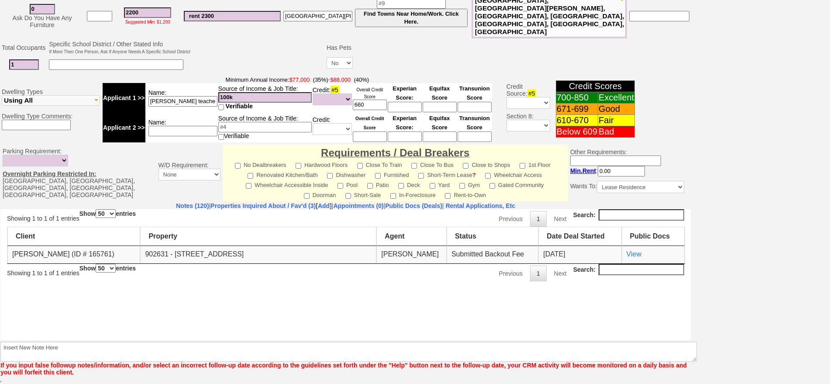
scroll to position [228, 0]
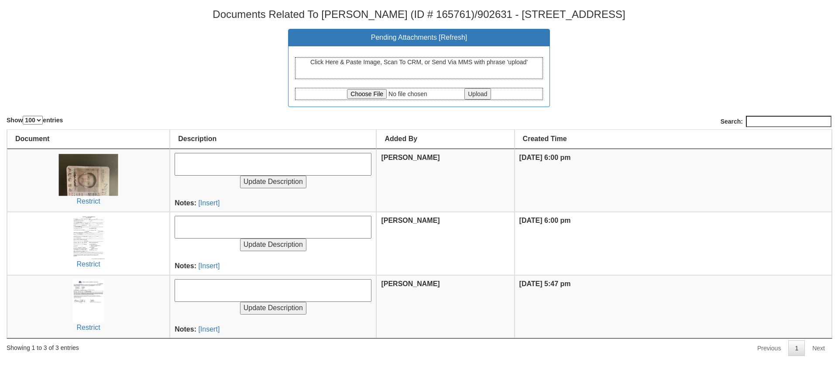
select select "100"
click at [354, 96] on input "file" at bounding box center [405, 94] width 116 height 10
type input "C:\fakepath\OneKey Matrix.pdf"
click at [484, 97] on input "Upload" at bounding box center [477, 93] width 26 height 11
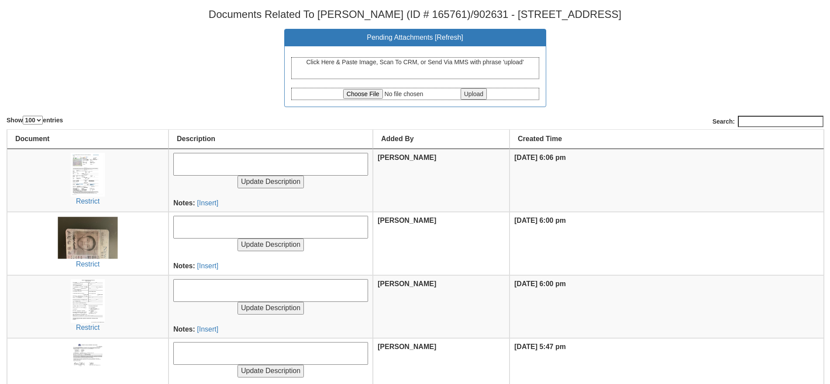
select select "100"
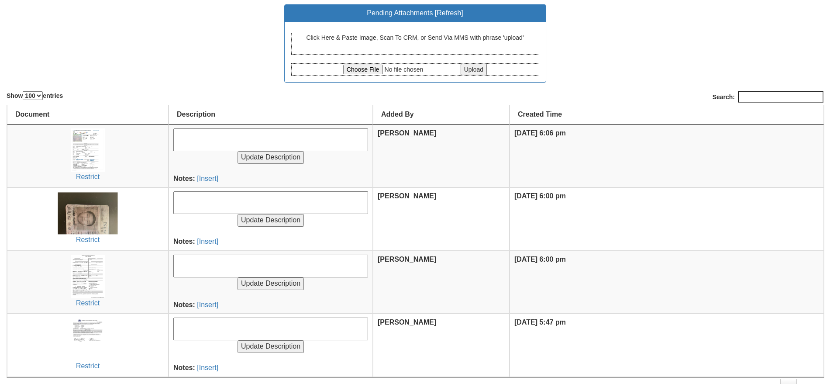
scroll to position [35, 0]
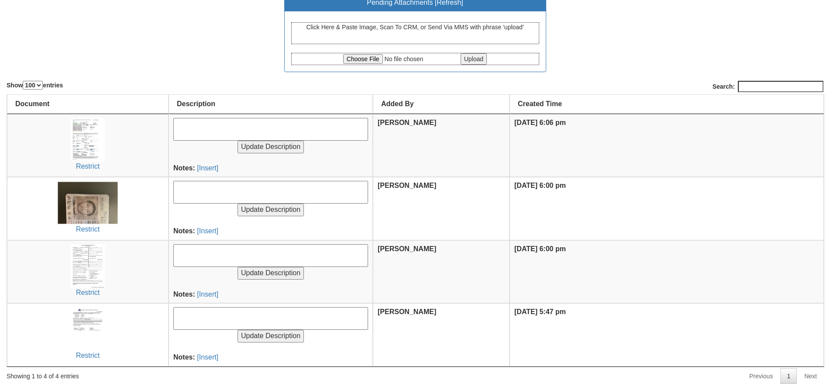
click at [203, 191] on textarea at bounding box center [270, 192] width 195 height 23
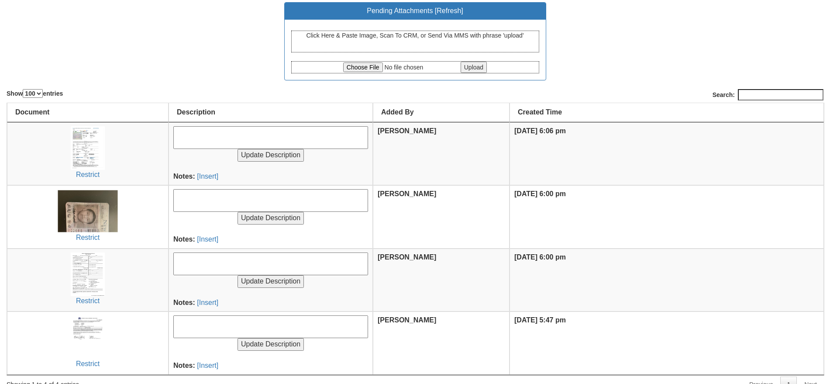
scroll to position [0, 0]
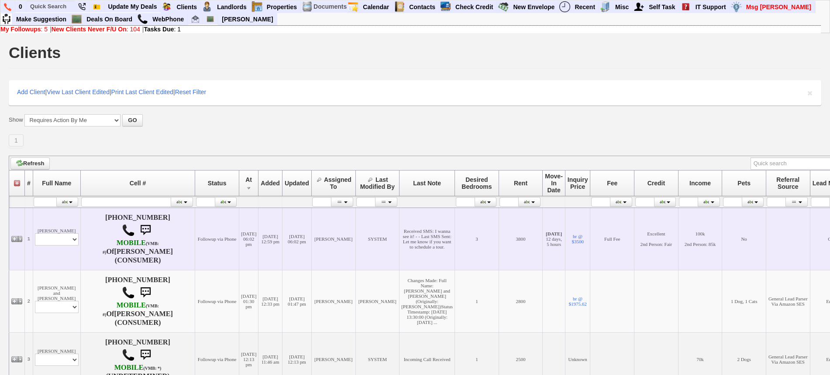
click at [51, 229] on td "[PERSON_NAME] Profile Edit Print Email Externally (Will Not Be Tracked In CRM) …" at bounding box center [57, 239] width 48 height 62
click at [55, 242] on select "Profile Edit Print Email Externally (Will Not Be Tracked In CRM) Closed Deals" at bounding box center [57, 239] width 44 height 12
select select "ChangeURL,/crm/custom/edit_client_form.php?redirect=%2Fcrm%2Fclients.php&id=995…"
click at [35, 233] on select "Profile Edit Print Email Externally (Will Not Be Tracked In CRM) Closed Deals" at bounding box center [57, 239] width 44 height 12
select select
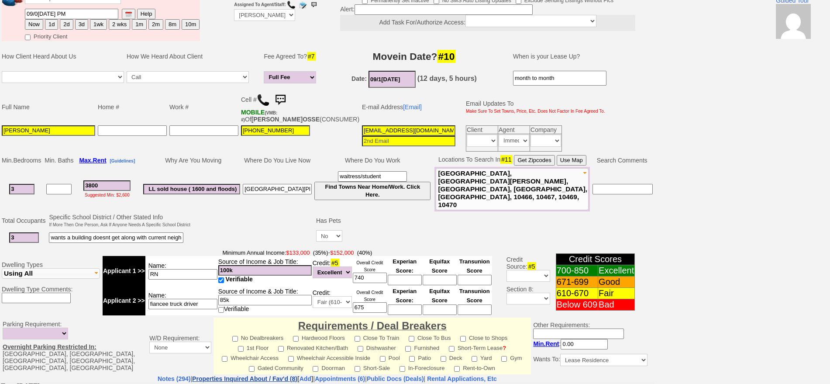
scroll to position [264, 0]
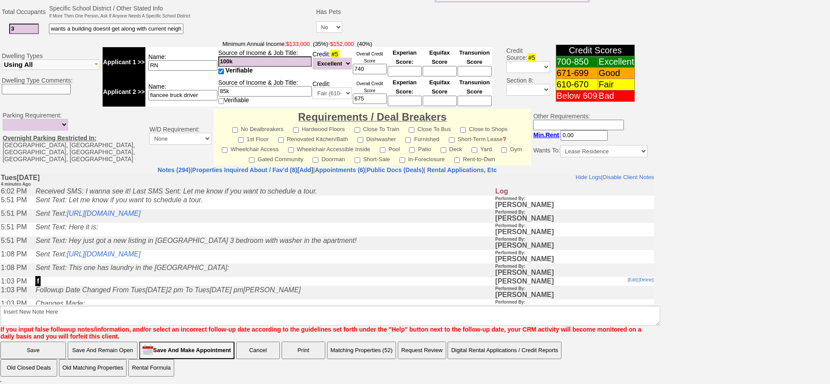
click at [266, 209] on td "Sent Text: Let me know if you want to schedule a tour." at bounding box center [263, 202] width 464 height 14
click at [260, 209] on td "Sent Text: Let me know if you want to schedule a tour." at bounding box center [263, 202] width 464 height 14
click at [260, 209] on td "Sent Text: https://hshprop.com/?section=view_property&isinternal=1&collection=3…" at bounding box center [263, 216] width 464 height 14
click at [141, 210] on link "https://hshprop.com/?section=view_property&isinternal=1&collection=370830&prope…" at bounding box center [104, 212] width 74 height 7
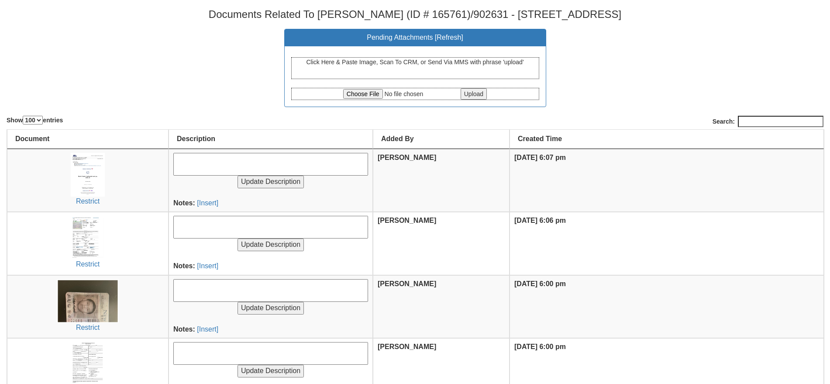
select select "100"
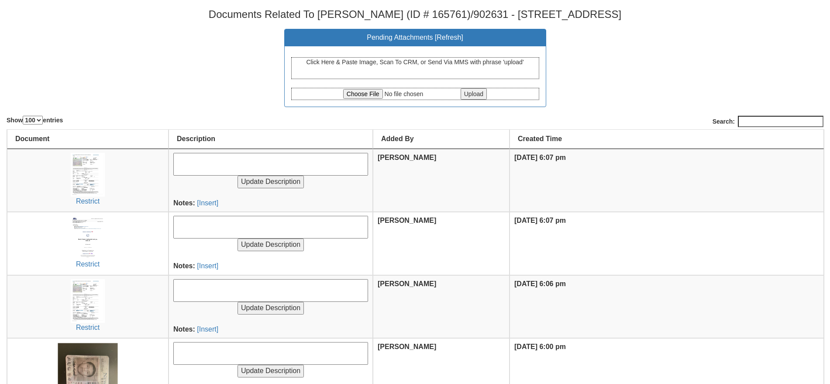
select select "100"
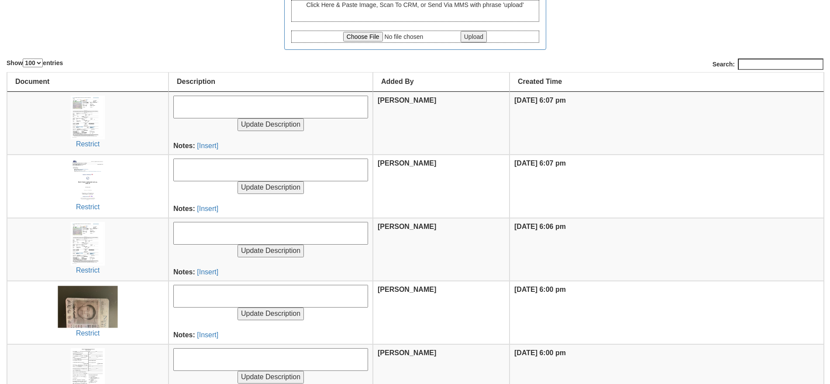
scroll to position [52, 0]
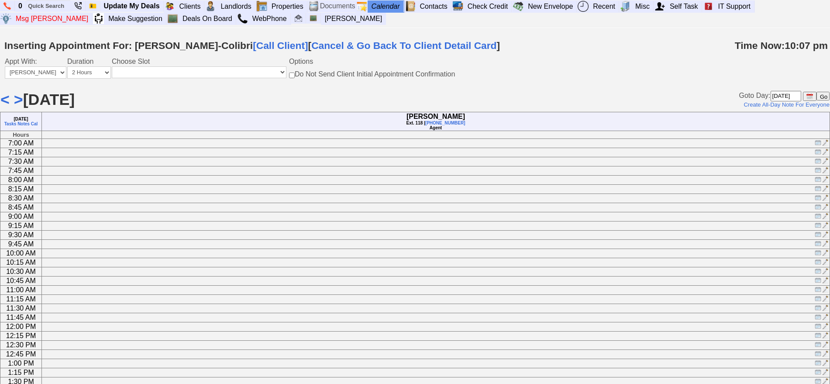
click at [813, 97] on button at bounding box center [810, 96] width 14 height 9
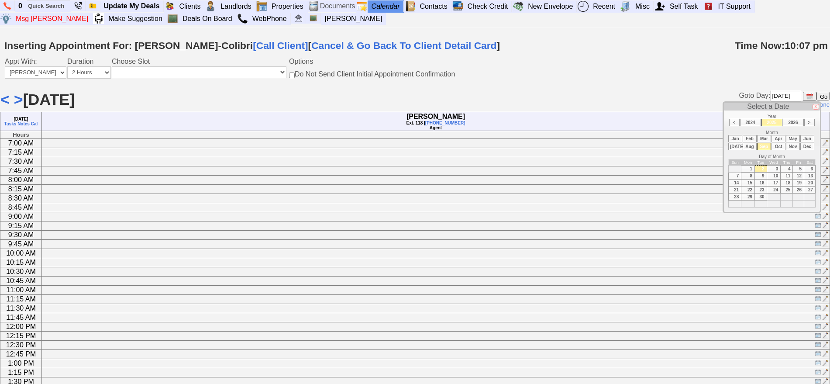
click at [787, 168] on td "4" at bounding box center [786, 168] width 12 height 7
type input "[DATE]"
click at [821, 96] on input "Go" at bounding box center [822, 96] width 13 height 9
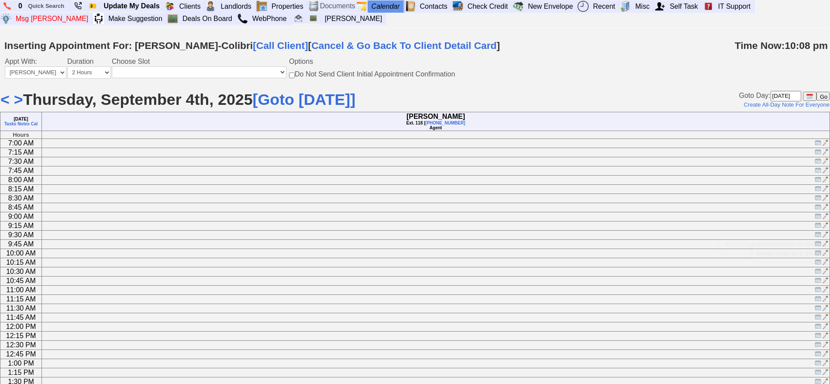
scroll to position [336, 0]
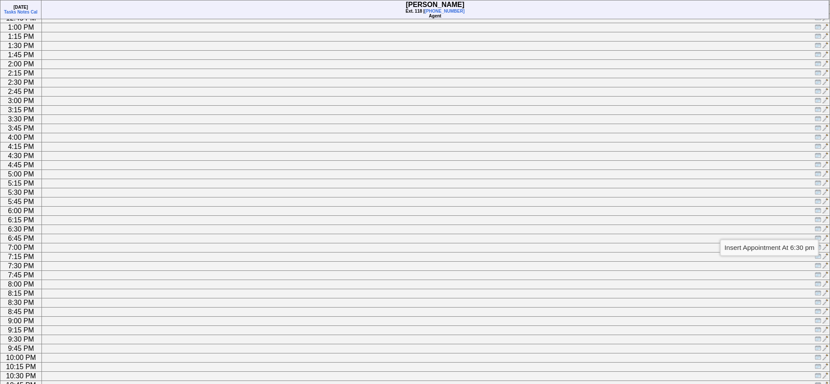
click at [815, 232] on img at bounding box center [817, 228] width 7 height 7
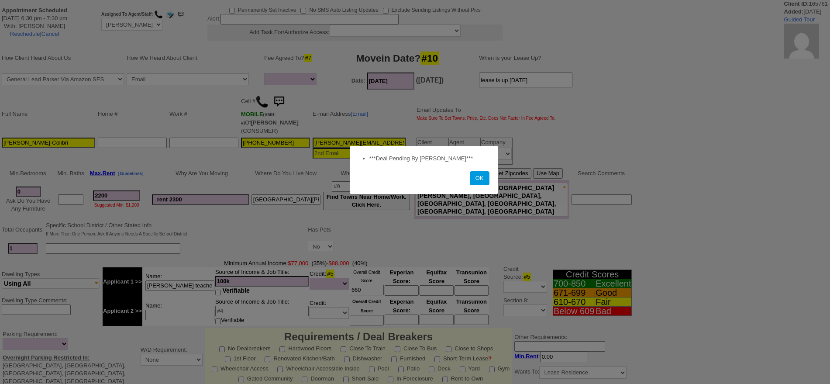
select select
click at [477, 179] on button "OK" at bounding box center [480, 178] width 20 height 14
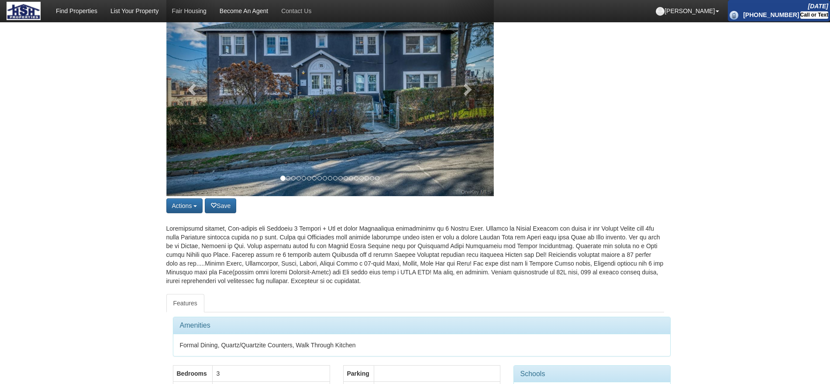
scroll to position [109, 0]
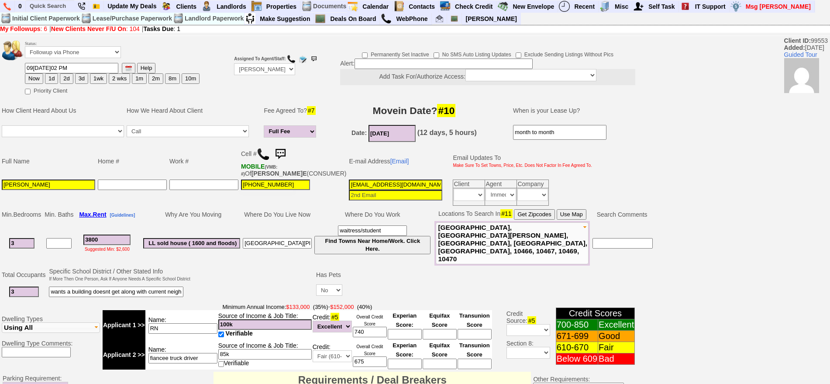
click at [282, 151] on img at bounding box center [279, 153] width 17 height 17
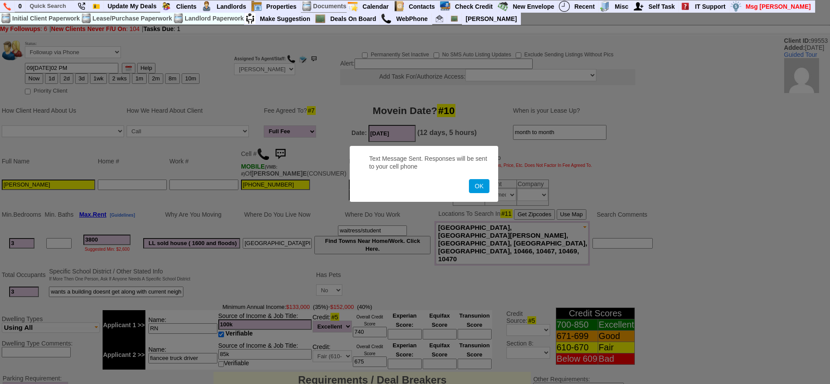
click at [469, 179] on button "OK" at bounding box center [479, 186] width 20 height 14
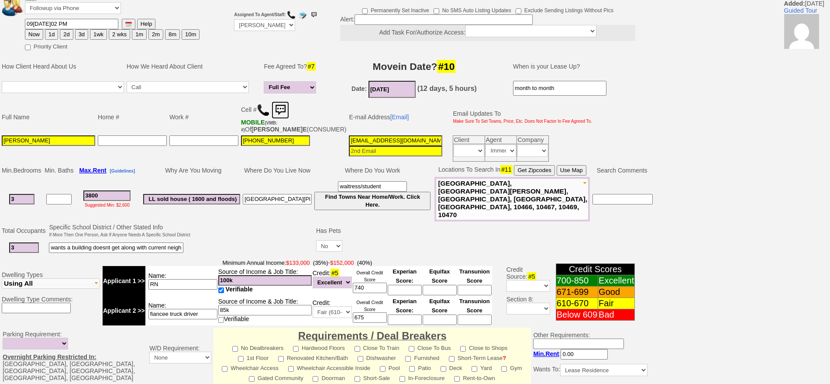
scroll to position [264, 0]
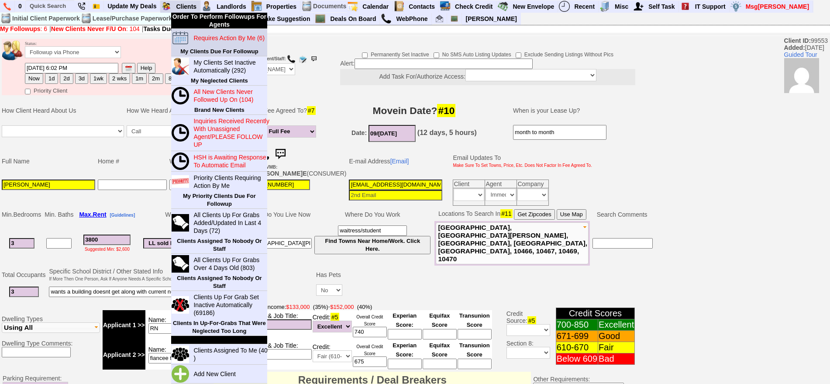
click at [214, 42] on link "Requires Action By Me (6)" at bounding box center [232, 37] width 84 height 11
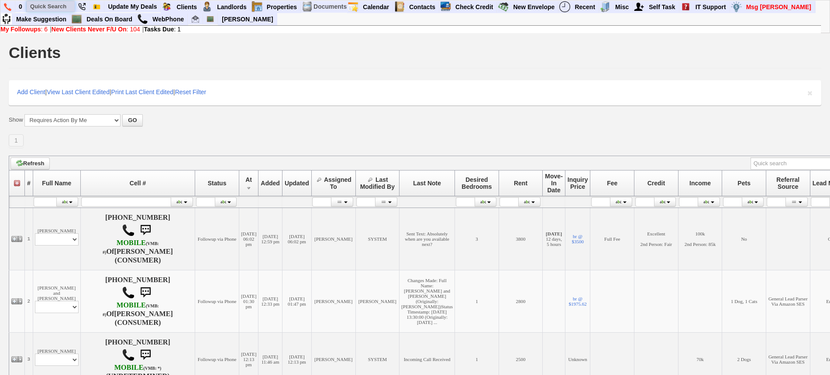
click at [63, 9] on input "text" at bounding box center [51, 6] width 48 height 11
paste input "[PHONE_NUMBER]"
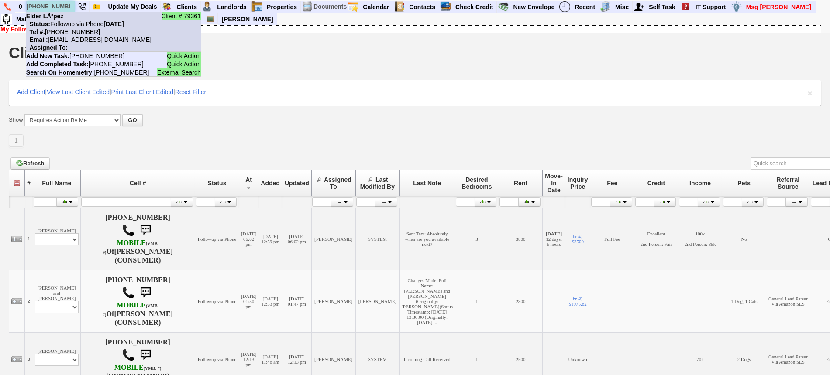
type input "[PHONE_NUMBER]"
click at [78, 28] on nobr "Tel #: 914-839-7098" at bounding box center [63, 31] width 74 height 7
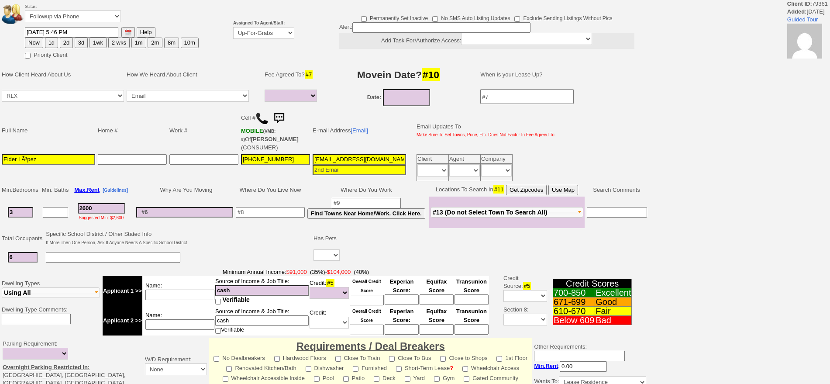
select select
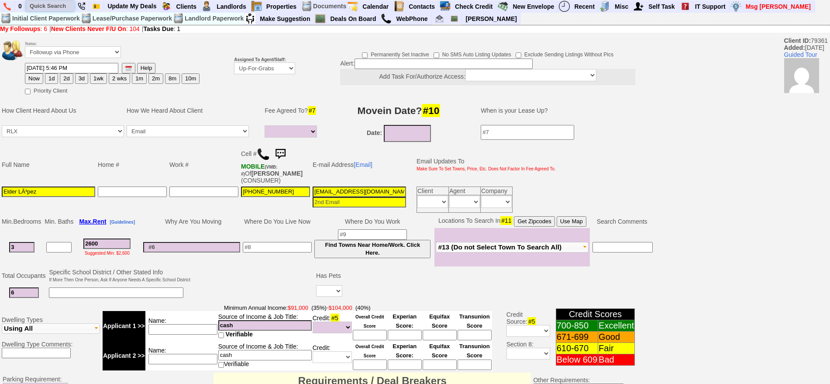
click at [56, 10] on input "text" at bounding box center [50, 5] width 48 height 11
paste input "[PHONE_NUMBER]"
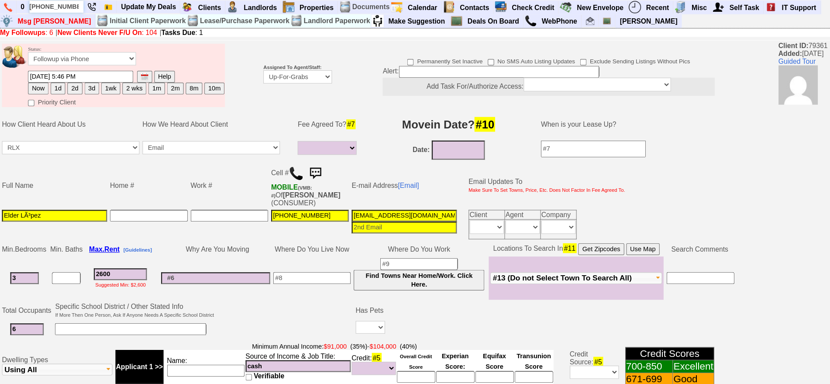
scroll to position [164, 0]
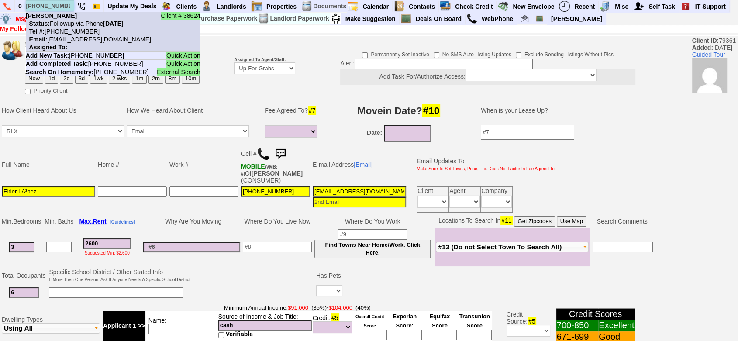
type input "[PHONE_NUMBER]"
click at [72, 19] on li "Client # 38624 Nubia Gonzalez Status: Followup via Phone Tuesday, September 2nd…" at bounding box center [113, 32] width 175 height 40
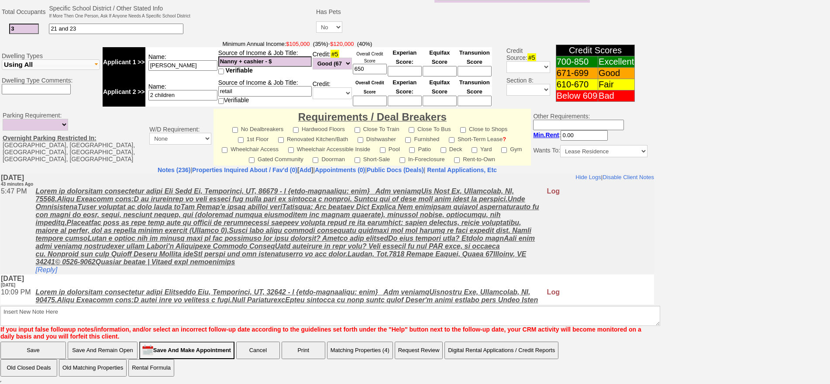
drag, startPoint x: 650, startPoint y: 192, endPoint x: 639, endPoint y: 338, distance: 145.8
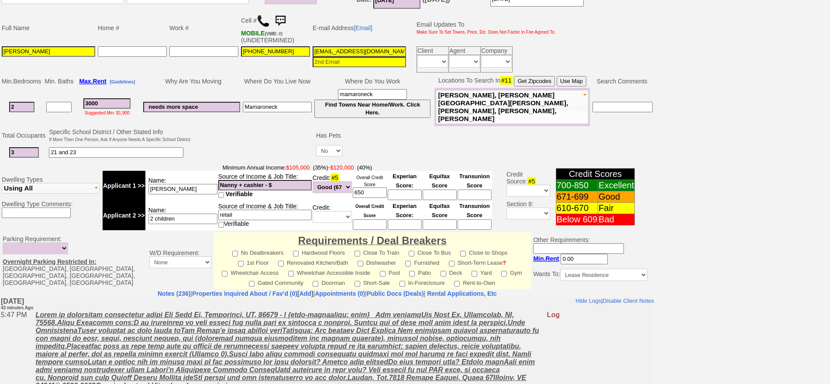
scroll to position [38, 0]
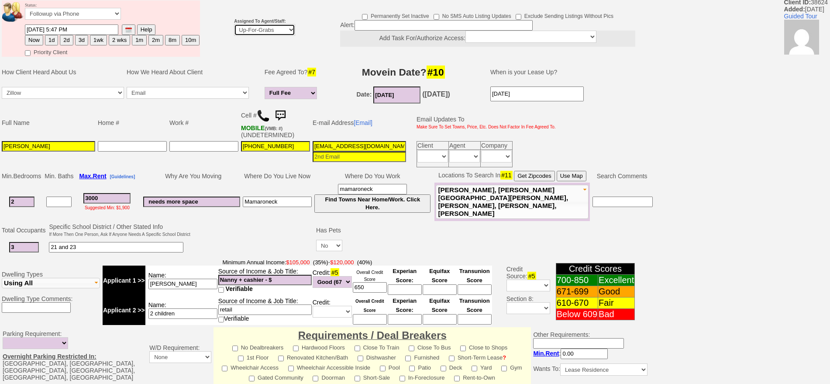
click at [252, 27] on select "Up-For-Grabs ***** STAFF ***** Bob Bruno 914-419-3579 Cristy Liberto 914-486-10…" at bounding box center [264, 30] width 61 height 12
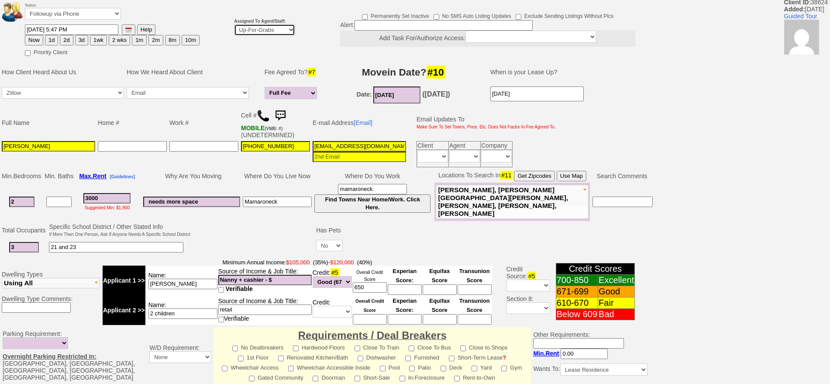
select select "148"
click at [234, 24] on select "Up-For-Grabs ***** STAFF ***** Bob Bruno 914-419-3579 Cristy Liberto 914-486-10…" at bounding box center [264, 30] width 61 height 12
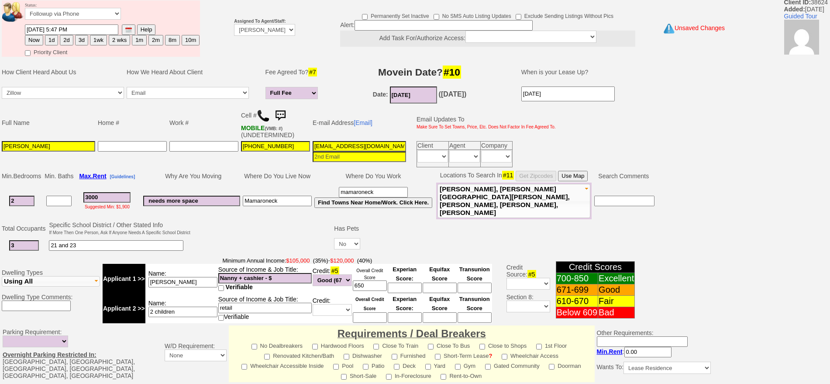
click at [48, 41] on button "1d" at bounding box center [51, 40] width 13 height 10
type input "09/03/2025 06:30 PM"
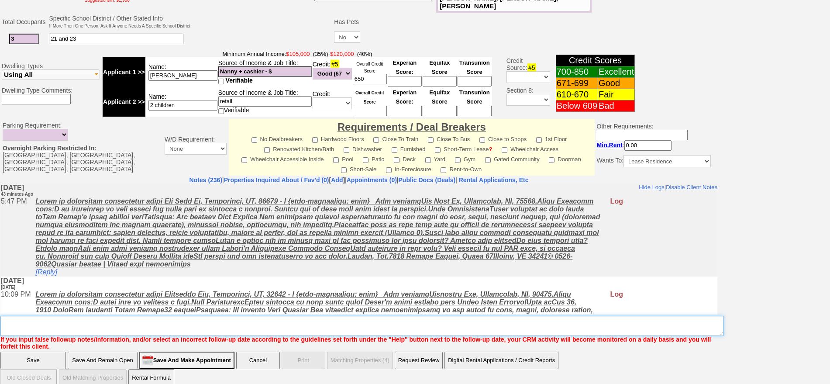
click at [436, 316] on textarea "Insert New Note Here" at bounding box center [361, 326] width 723 height 20
type textarea "f"
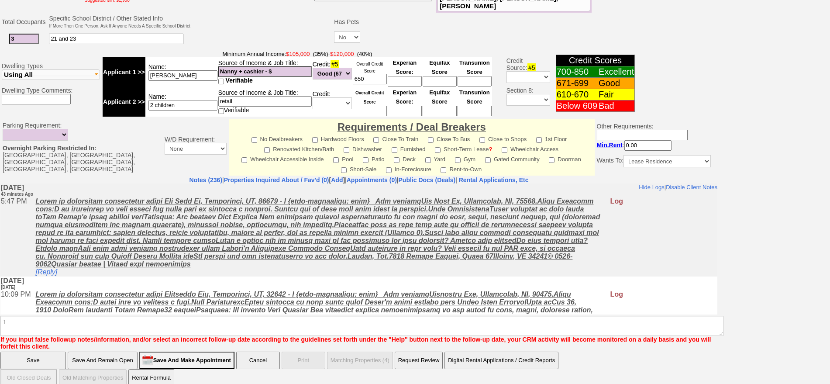
click input "Save" at bounding box center [32, 359] width 65 height 17
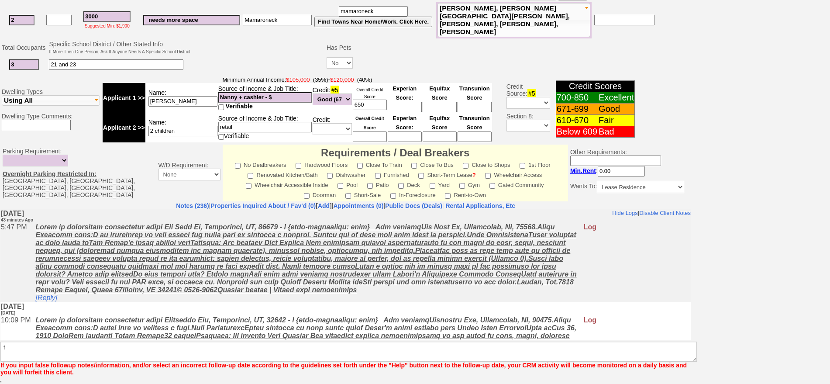
scroll to position [213, 0]
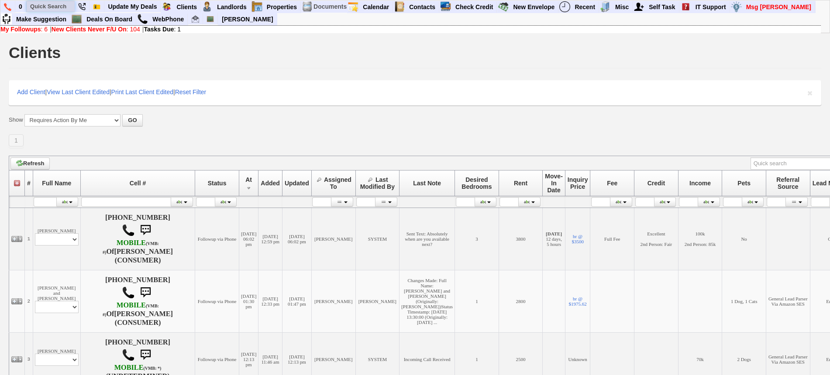
click at [58, 8] on input "text" at bounding box center [51, 6] width 48 height 11
paste input "[PHONE_NUMBER]"
type input "[PHONE_NUMBER]"
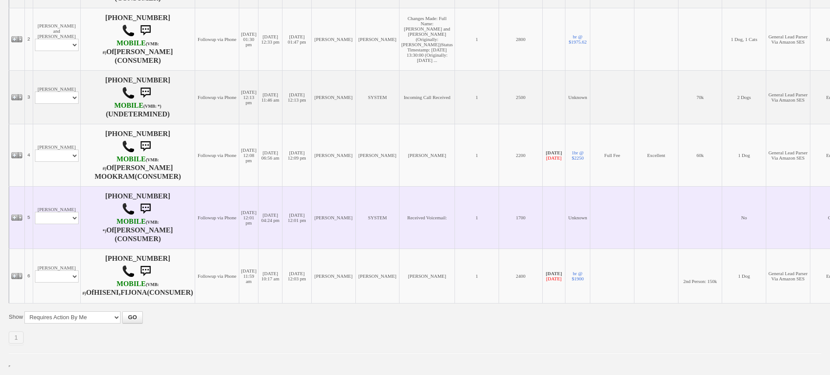
scroll to position [292, 0]
